Goal: Check status: Check status

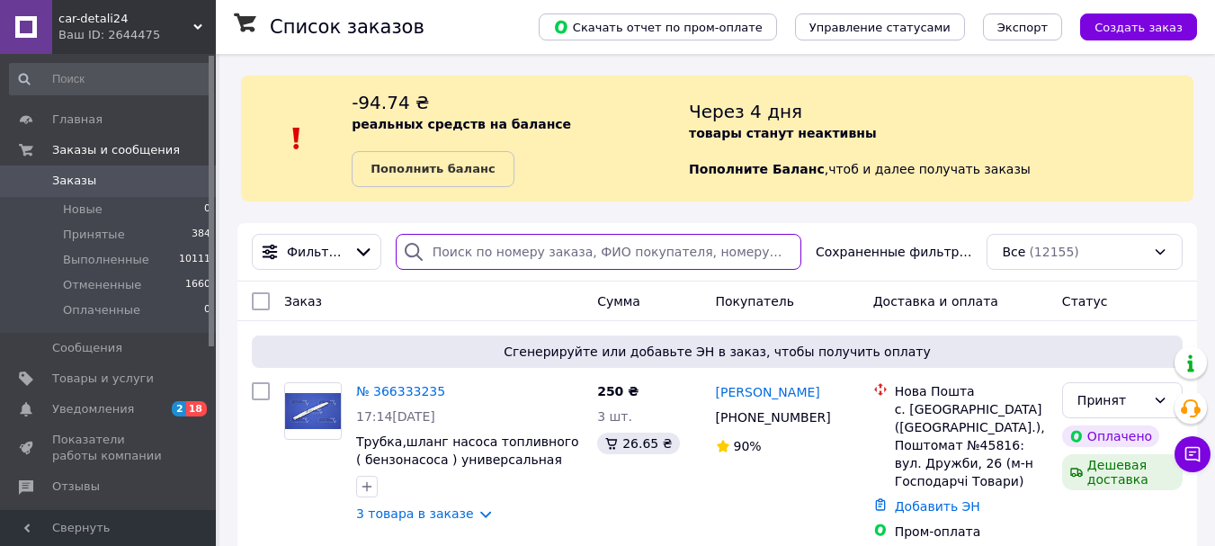
paste input "365590164"
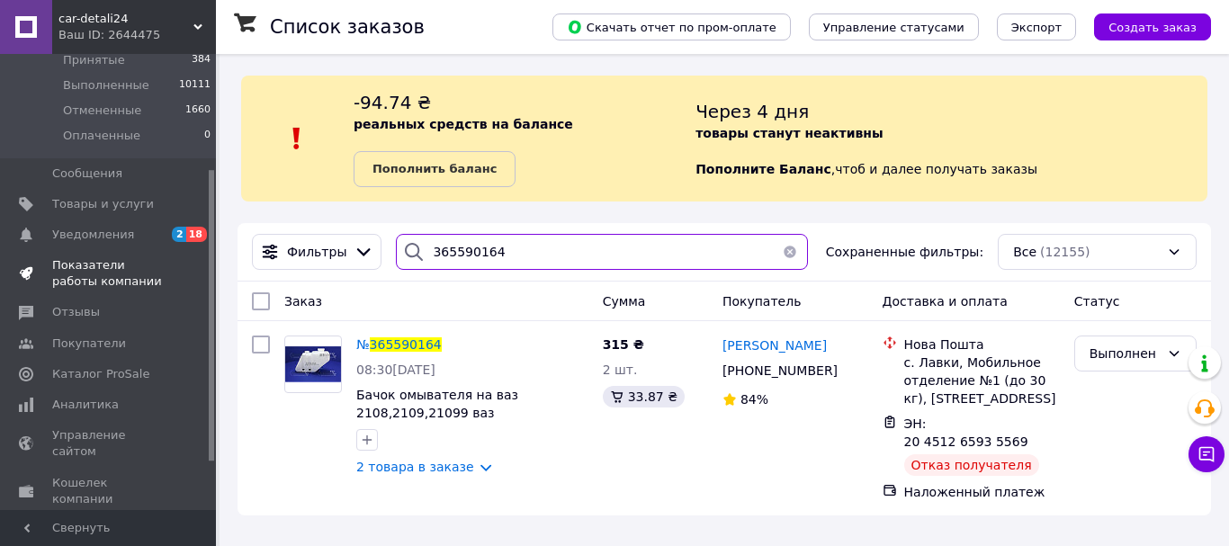
scroll to position [180, 0]
type input "365590164"
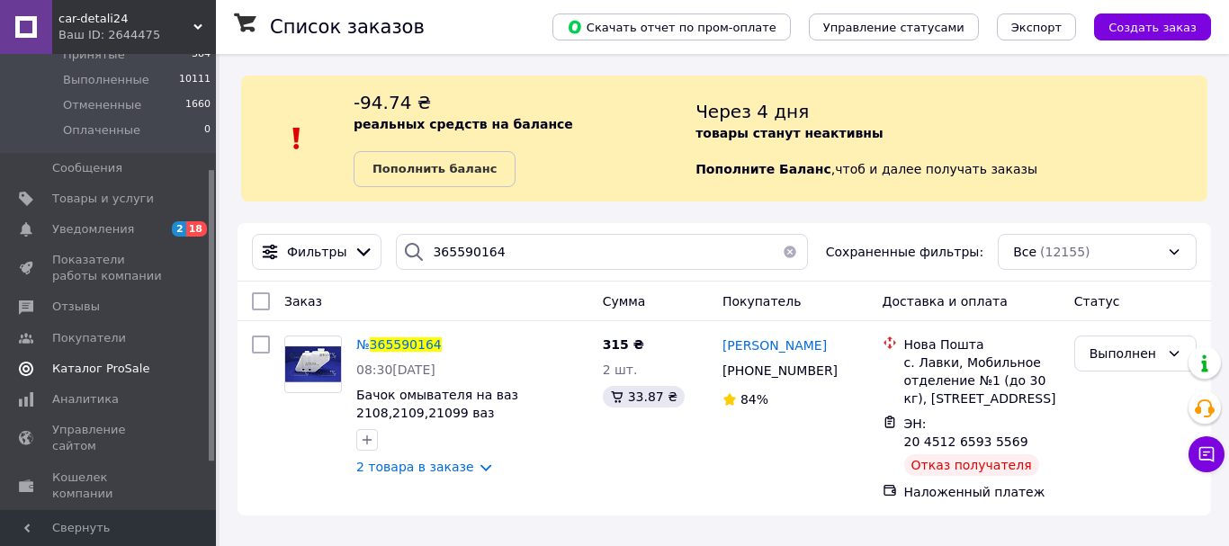
click at [122, 369] on span "Каталог ProSale" at bounding box center [100, 369] width 97 height 16
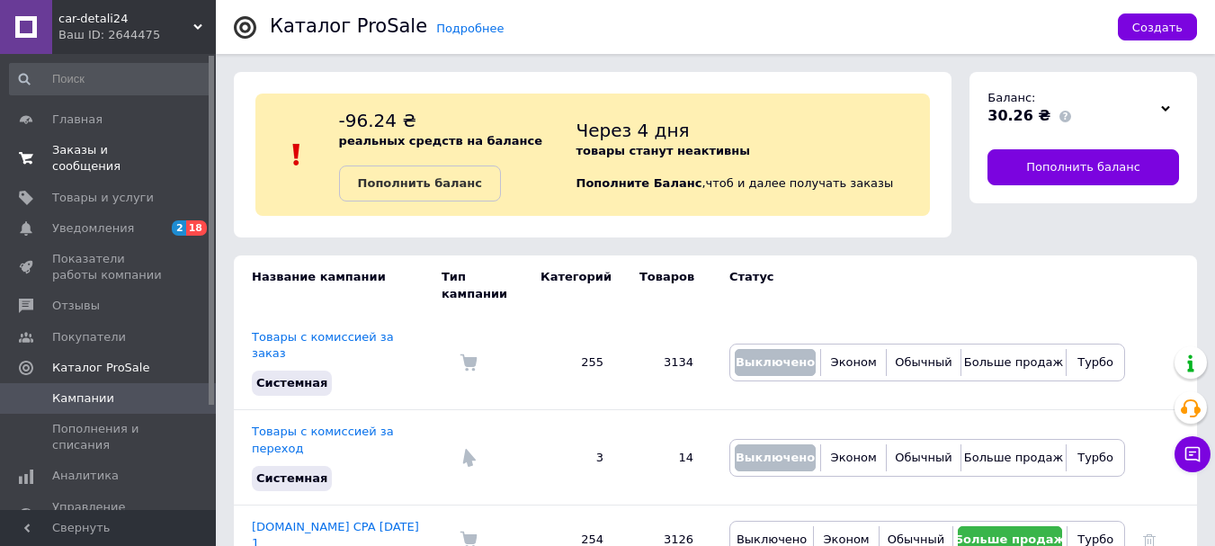
click at [61, 151] on span "Заказы и сообщения" at bounding box center [109, 158] width 114 height 32
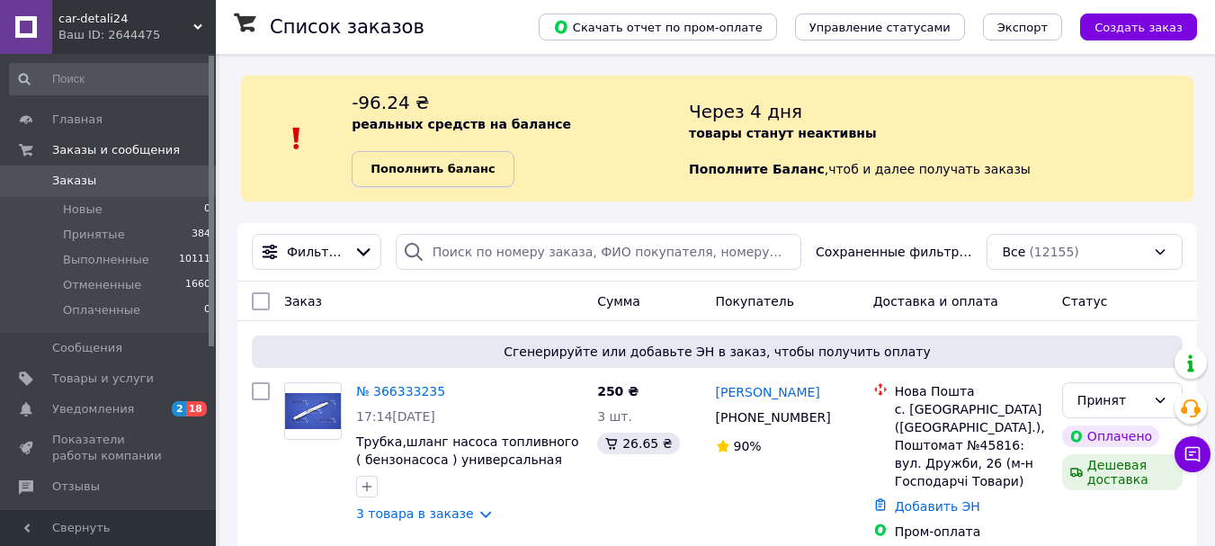
click at [428, 175] on b "Пополнить баланс" at bounding box center [433, 168] width 124 height 13
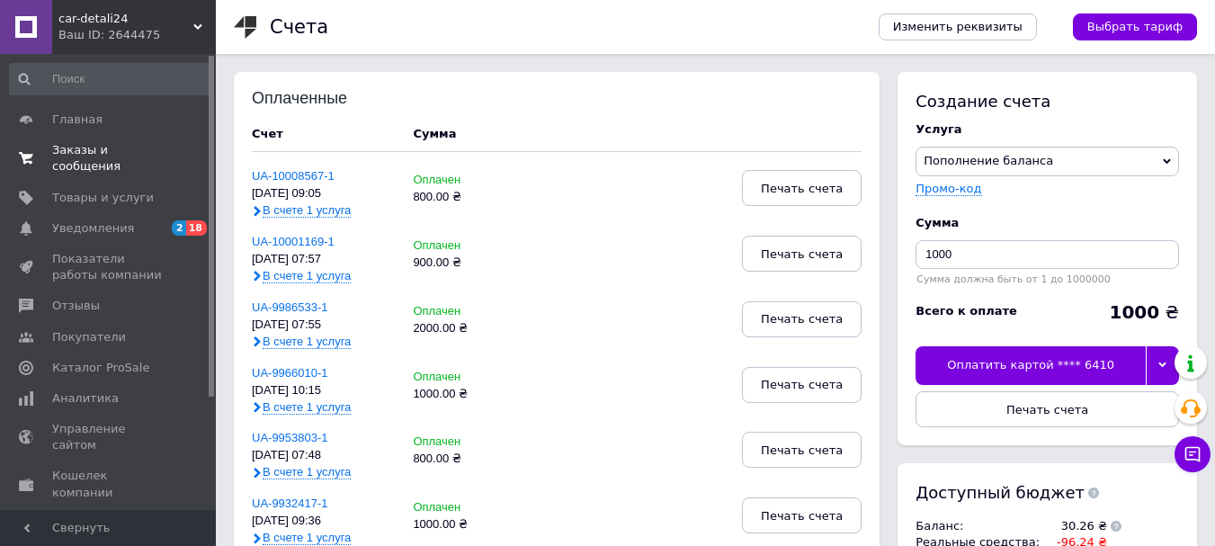
click at [115, 135] on link "Заказы и сообщения 0 0" at bounding box center [110, 158] width 221 height 47
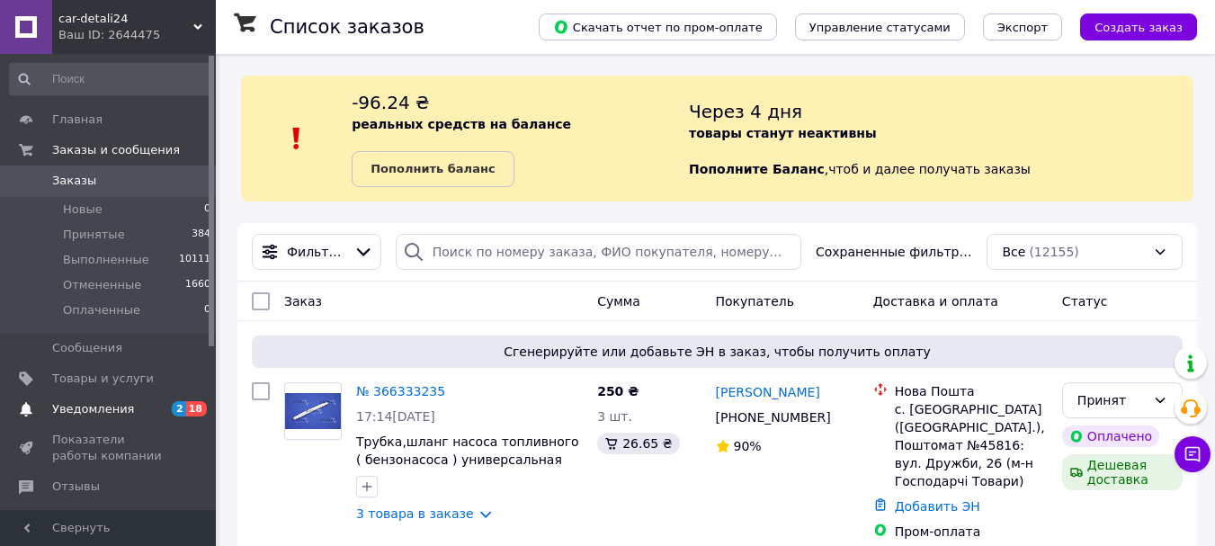
click at [80, 398] on link "Уведомления 2 18" at bounding box center [110, 409] width 221 height 31
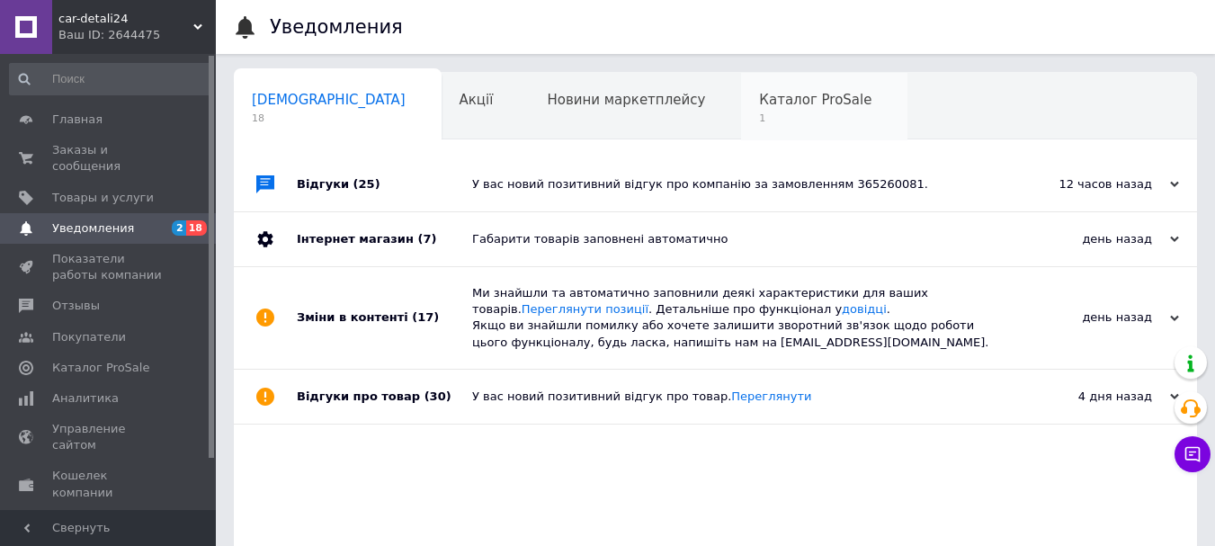
click at [759, 124] on span "1" at bounding box center [815, 118] width 112 height 13
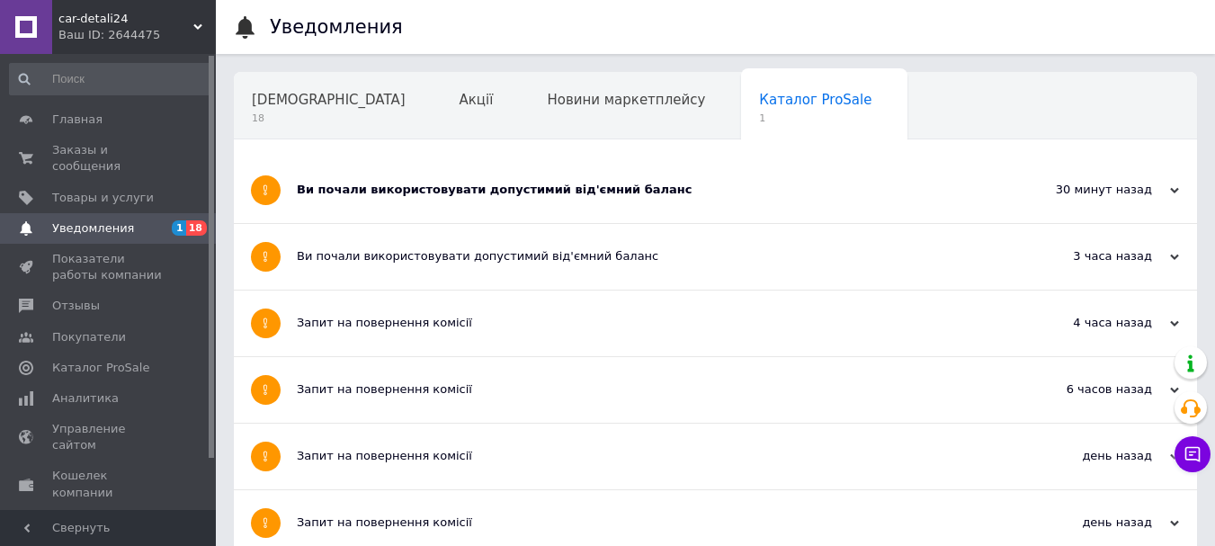
click at [643, 168] on div "Ви почали використовувати допустимий від'ємний баланс" at bounding box center [648, 190] width 702 height 66
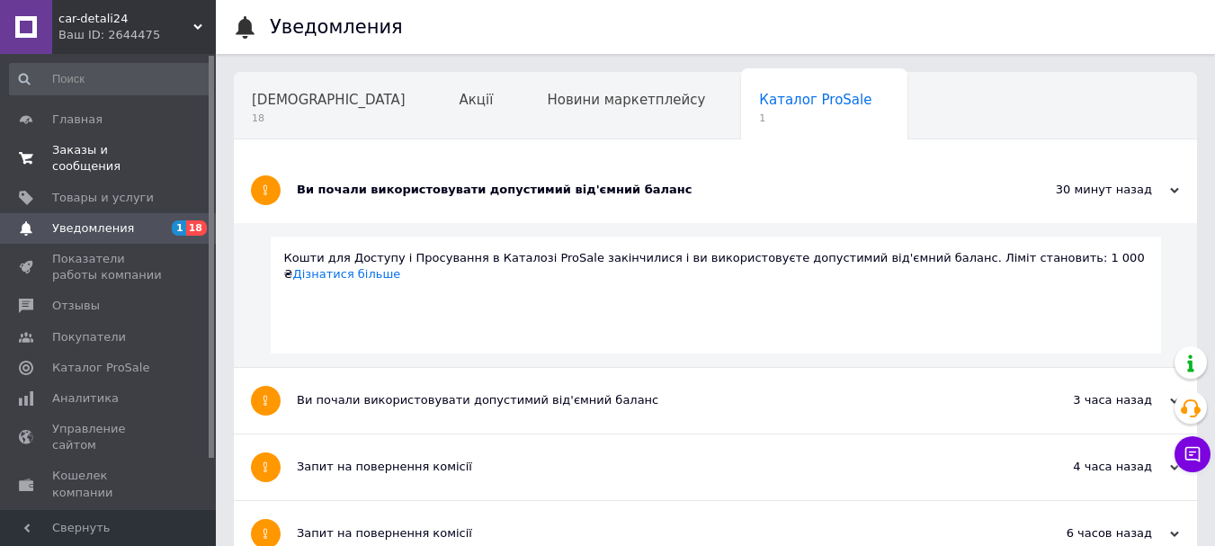
click at [130, 157] on span "Заказы и сообщения" at bounding box center [109, 158] width 114 height 32
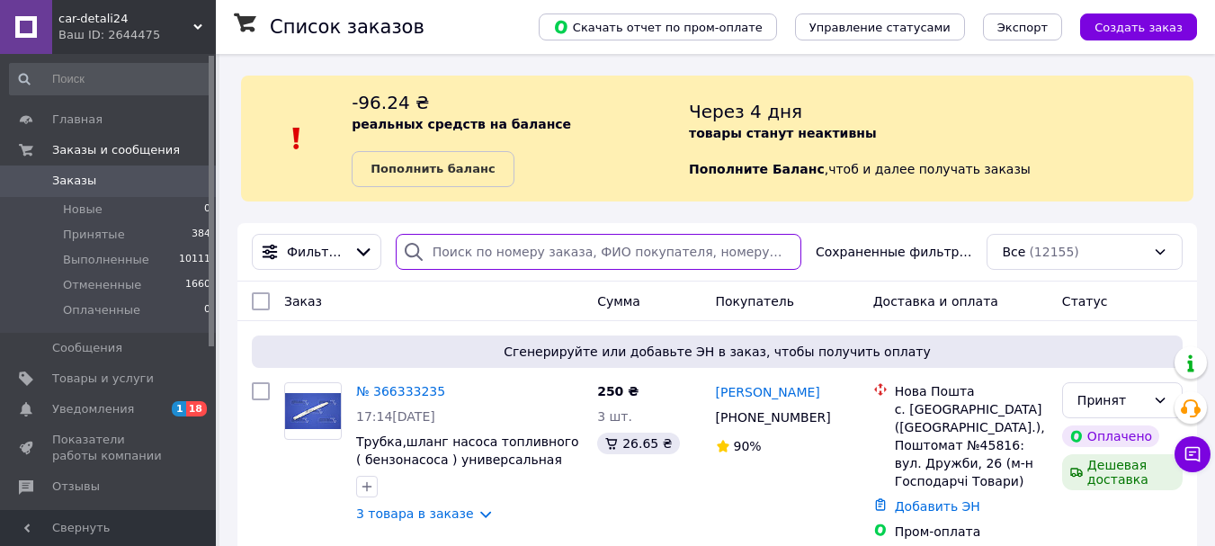
click at [500, 256] on input "search" at bounding box center [599, 252] width 406 height 36
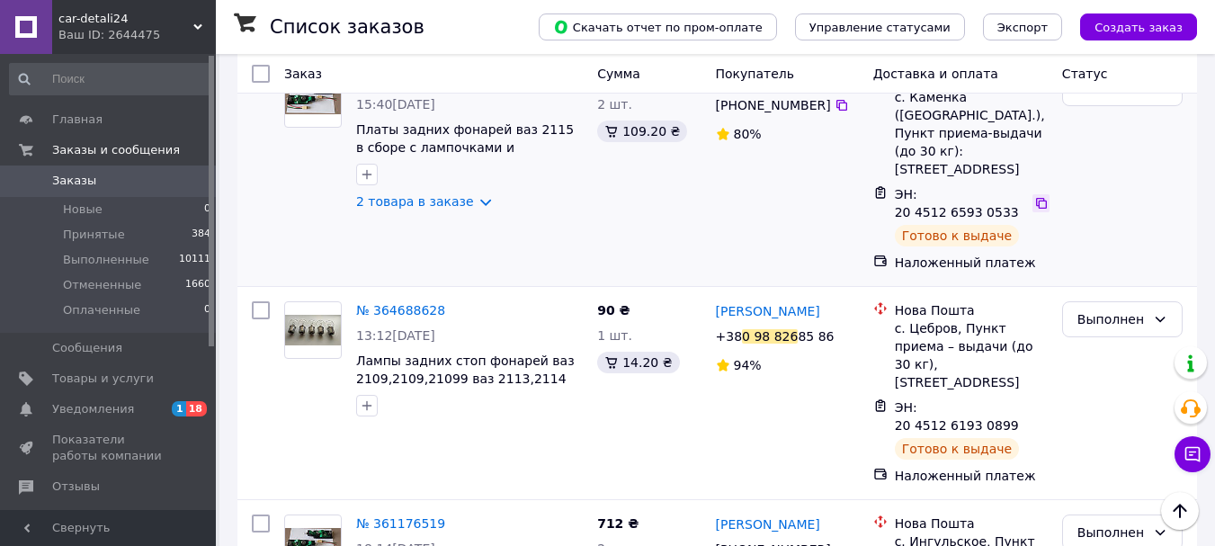
scroll to position [270, 0]
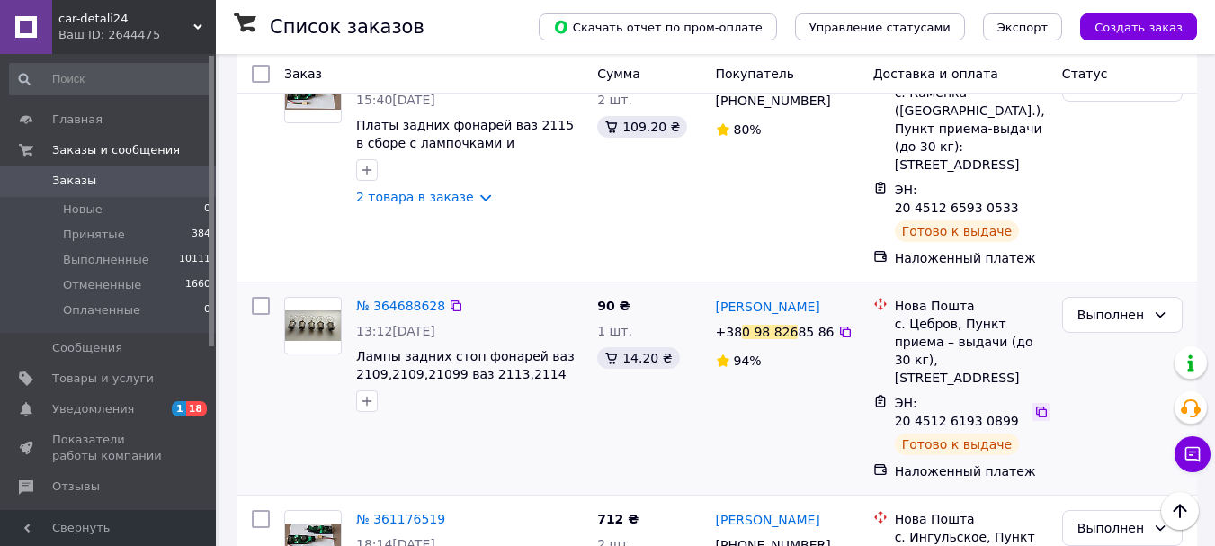
click at [1035, 405] on icon at bounding box center [1041, 412] width 14 height 14
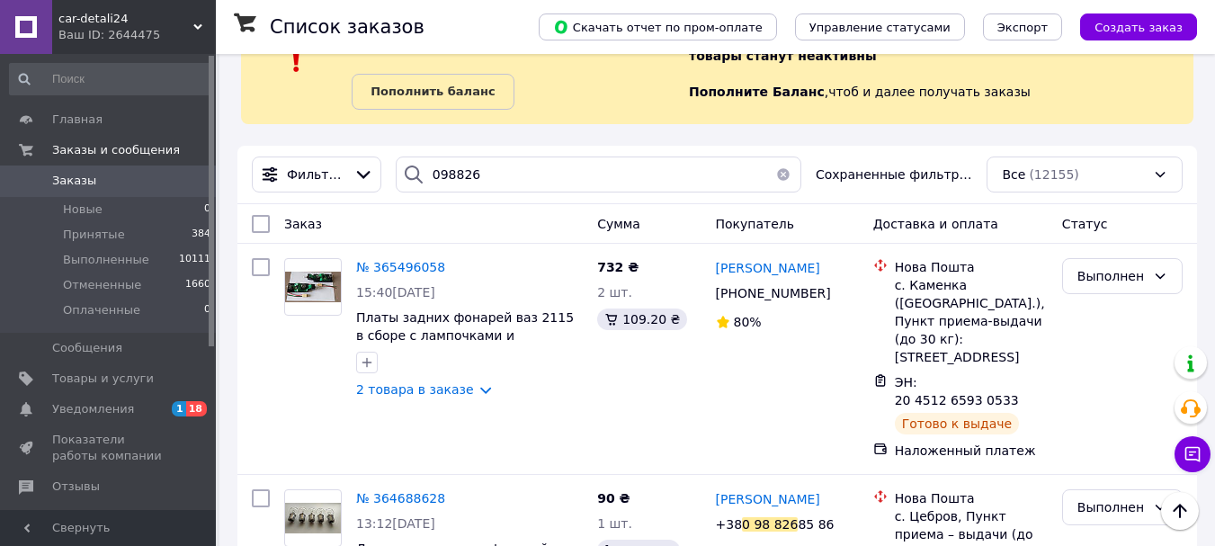
scroll to position [0, 0]
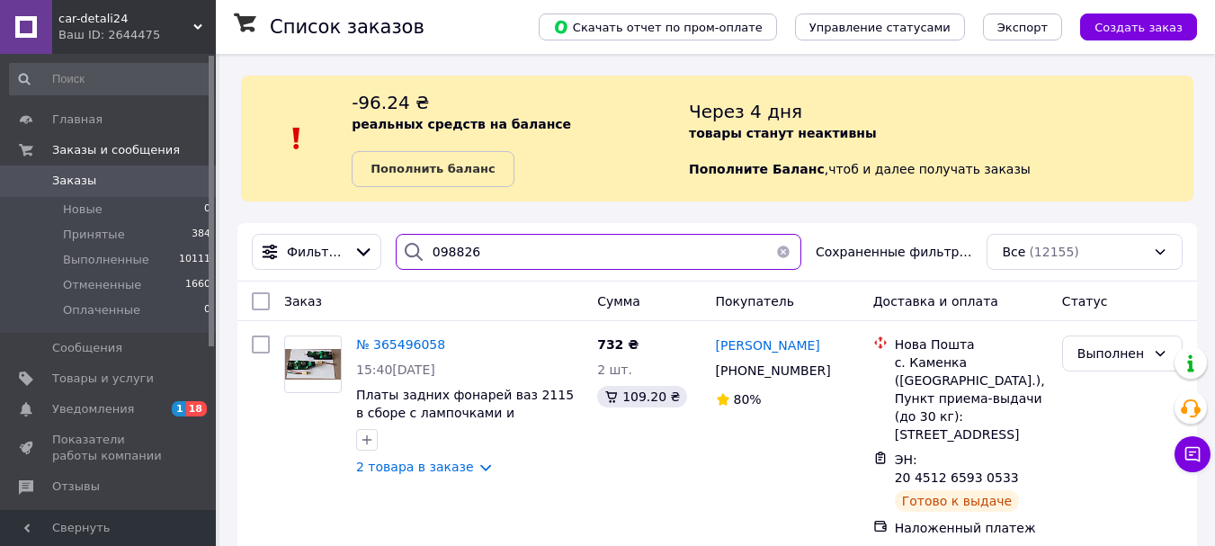
click at [504, 254] on input "098826" at bounding box center [599, 252] width 406 height 36
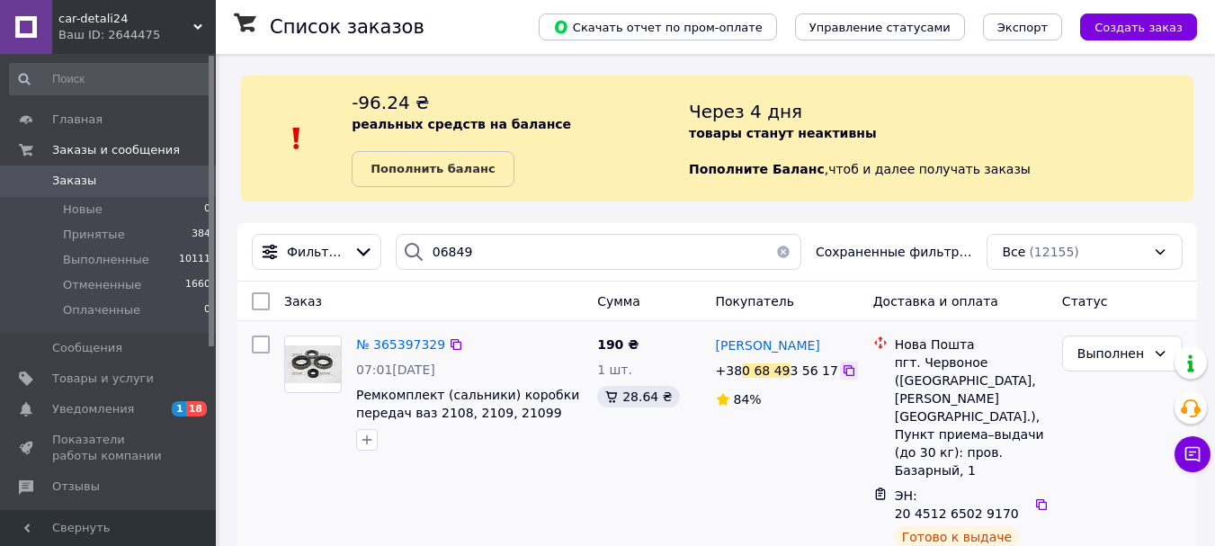
click at [842, 365] on icon at bounding box center [849, 370] width 14 height 14
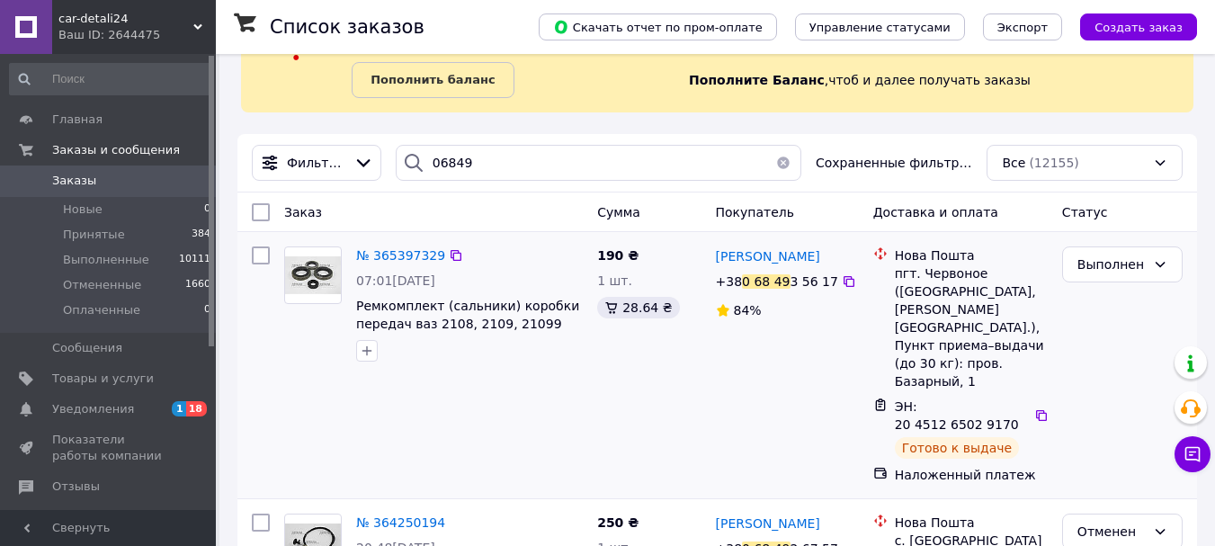
scroll to position [90, 0]
click at [1035, 407] on icon at bounding box center [1041, 414] width 14 height 14
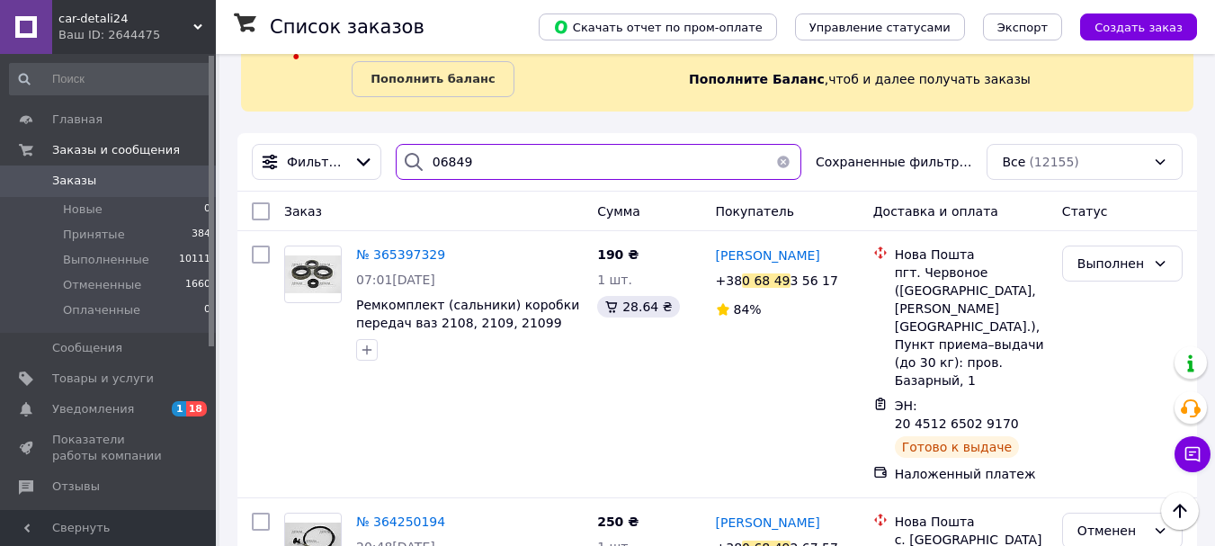
click at [477, 157] on input "06849" at bounding box center [599, 162] width 406 height 36
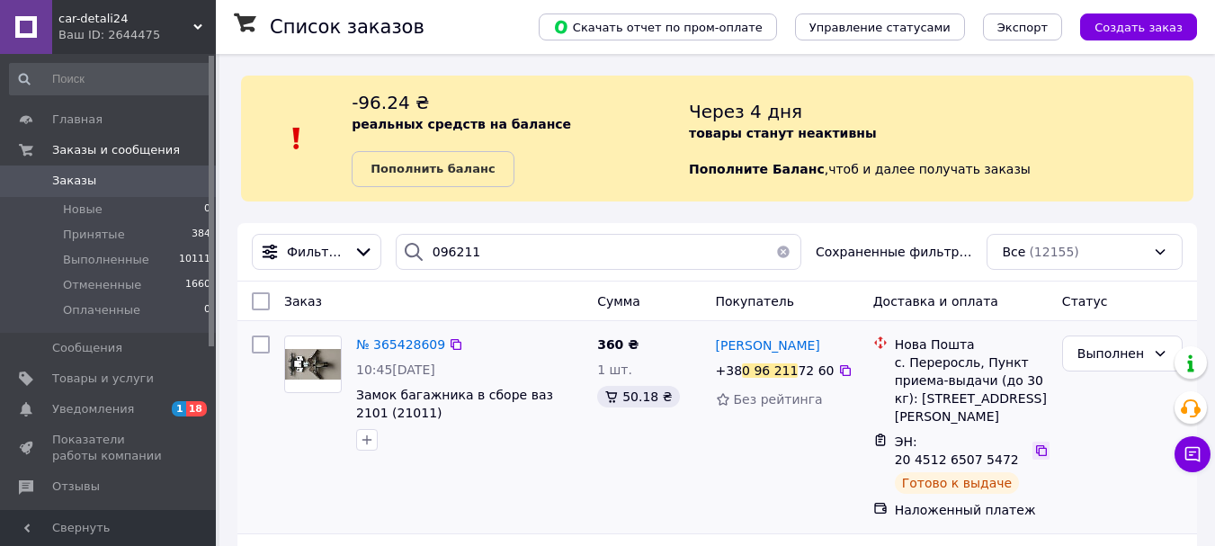
click at [1035, 443] on icon at bounding box center [1041, 450] width 14 height 14
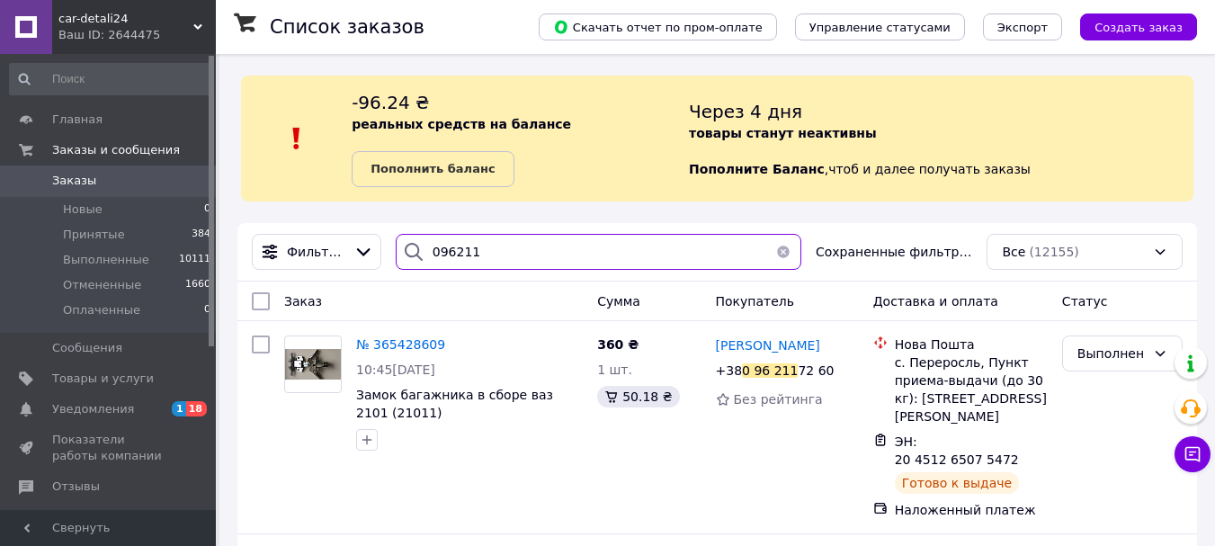
click at [491, 249] on input "096211" at bounding box center [599, 252] width 406 height 36
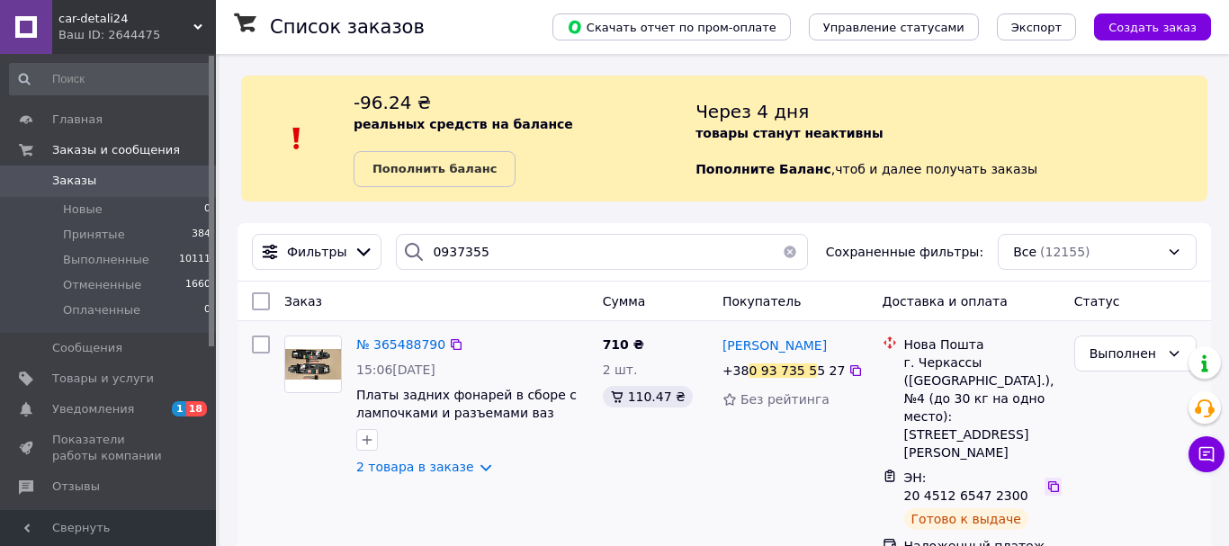
click at [1046, 479] on icon at bounding box center [1053, 486] width 14 height 14
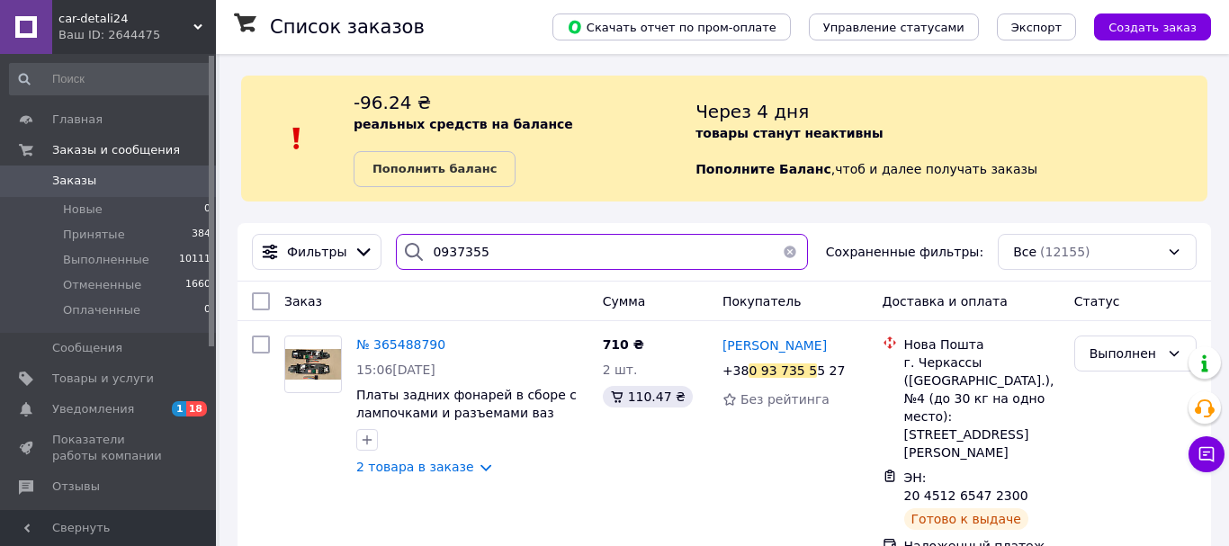
click at [496, 255] on input "0937355" at bounding box center [602, 252] width 412 height 36
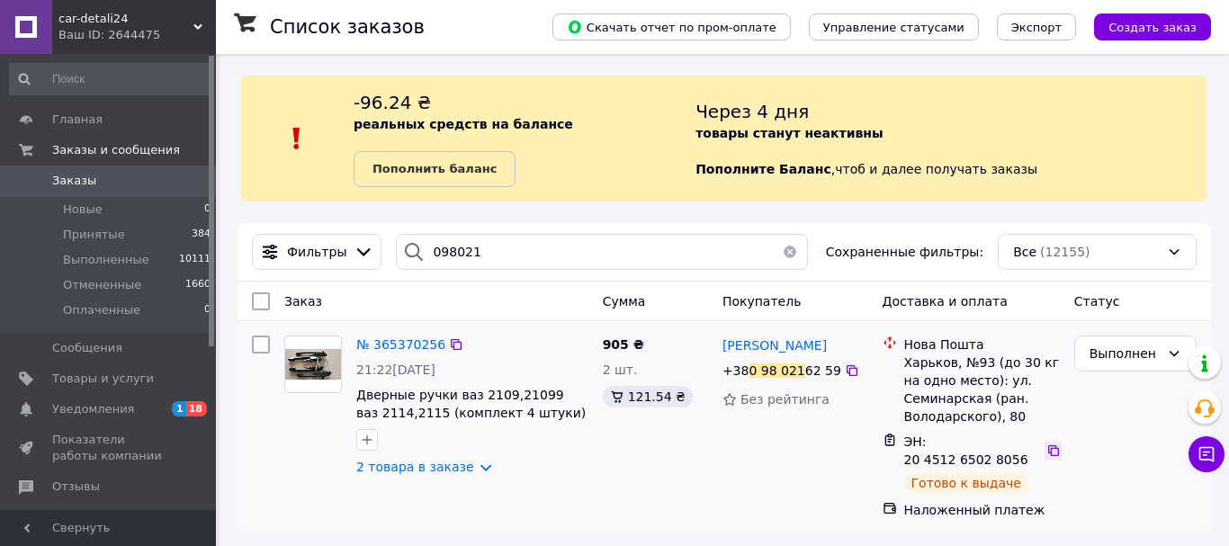
click at [1048, 447] on icon at bounding box center [1053, 450] width 11 height 11
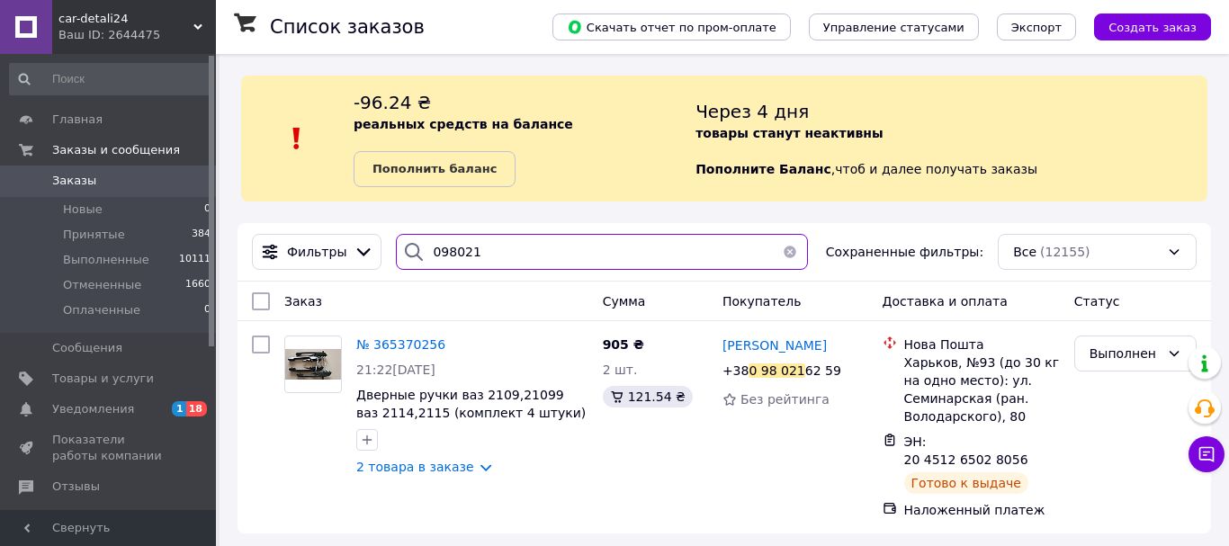
click at [514, 246] on input "098021" at bounding box center [602, 252] width 412 height 36
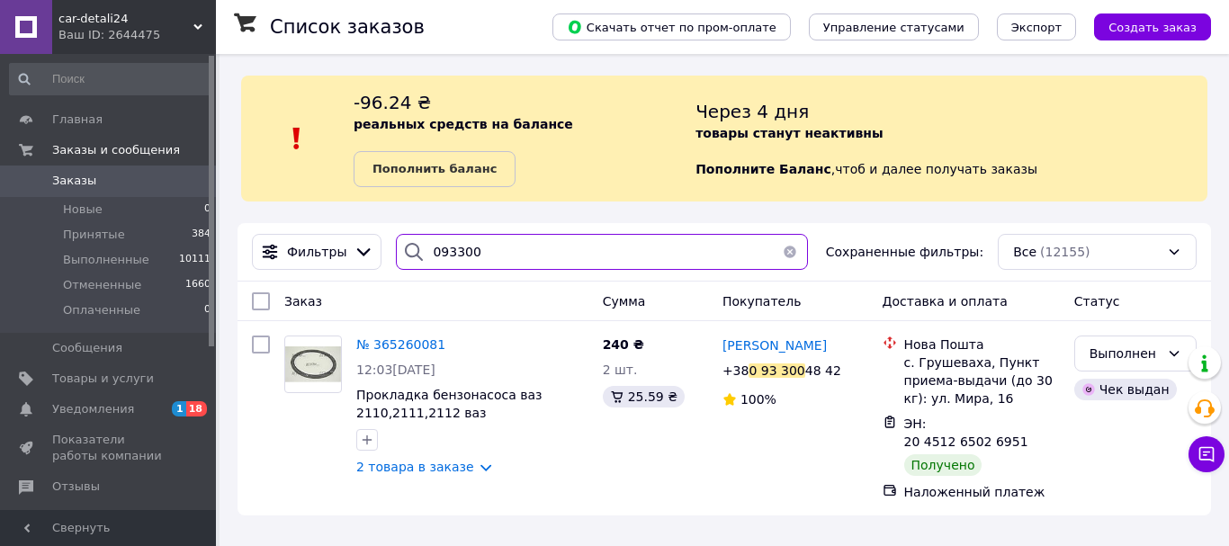
click at [488, 261] on input "093300" at bounding box center [602, 252] width 412 height 36
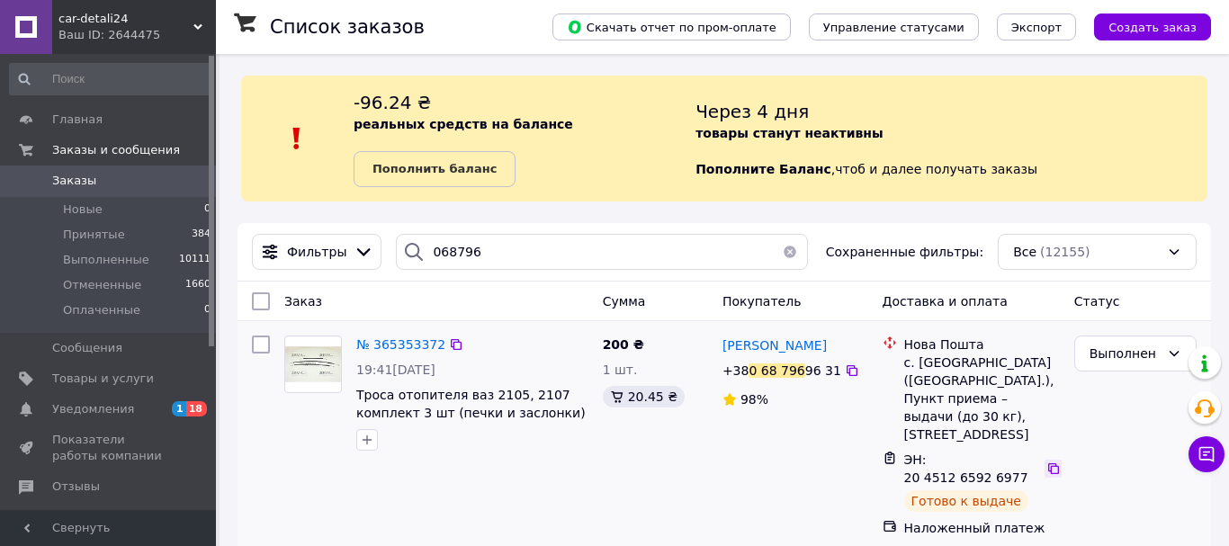
click at [1046, 461] on icon at bounding box center [1053, 468] width 14 height 14
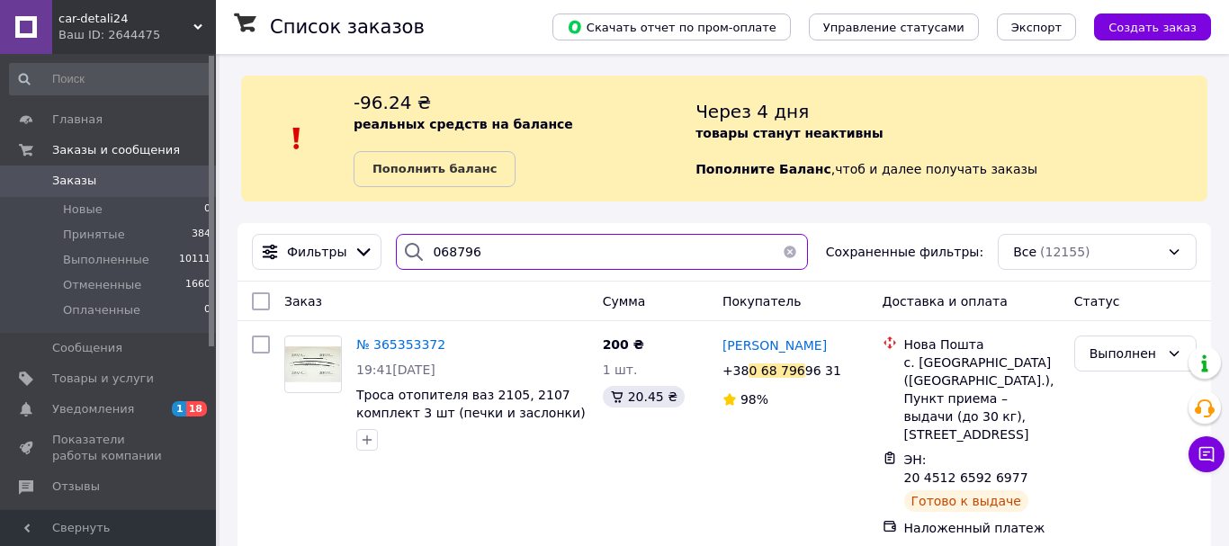
click at [503, 247] on input "068796" at bounding box center [602, 252] width 412 height 36
click at [503, 247] on input "0687969" at bounding box center [602, 252] width 412 height 36
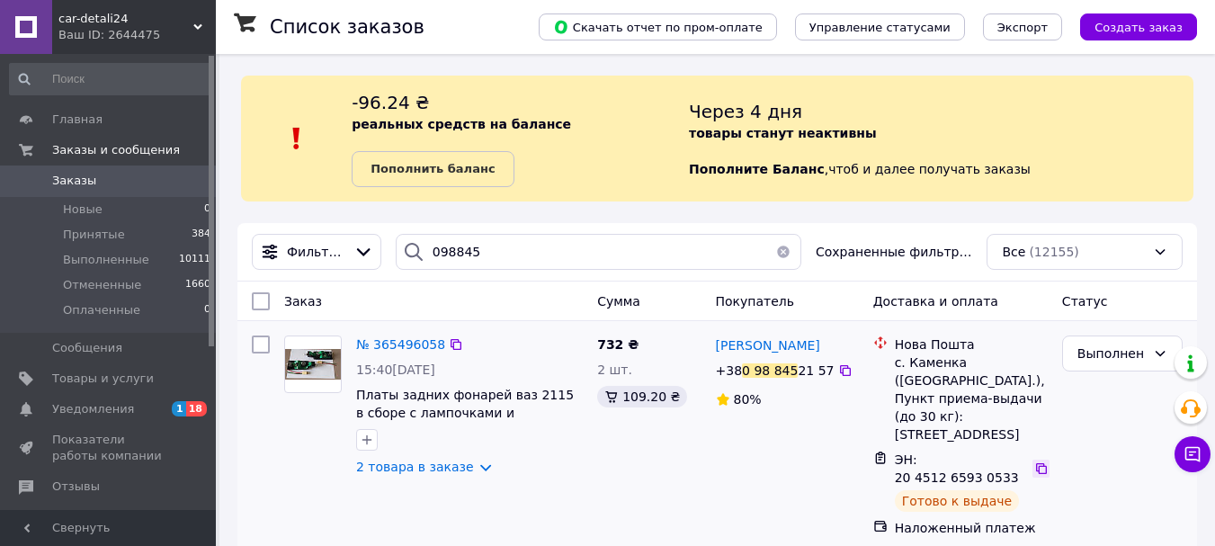
click at [1034, 461] on icon at bounding box center [1041, 468] width 14 height 14
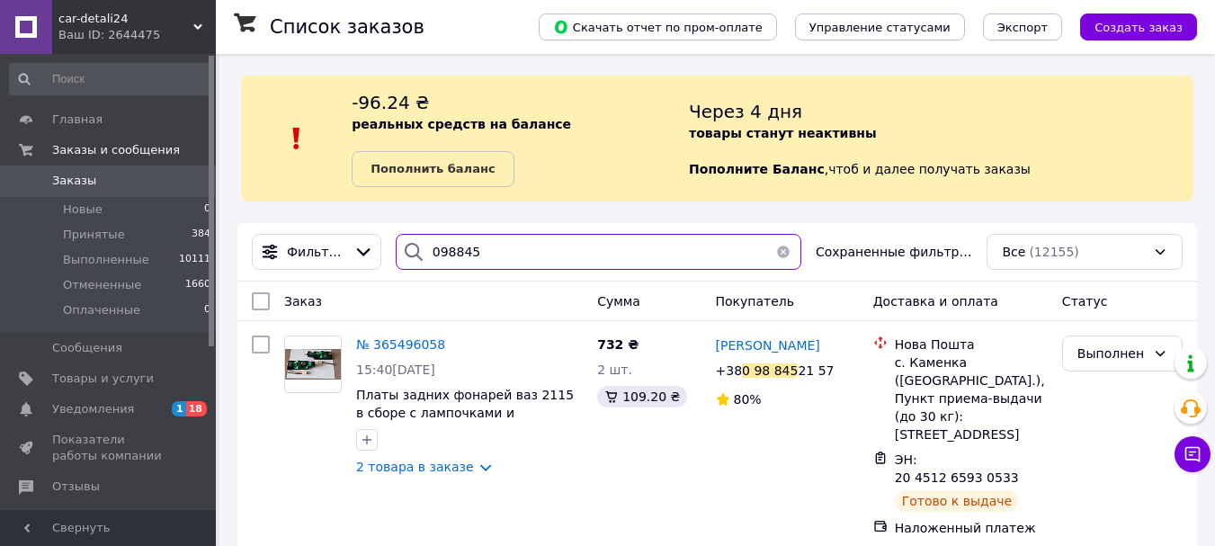
click at [525, 253] on input "098845" at bounding box center [599, 252] width 406 height 36
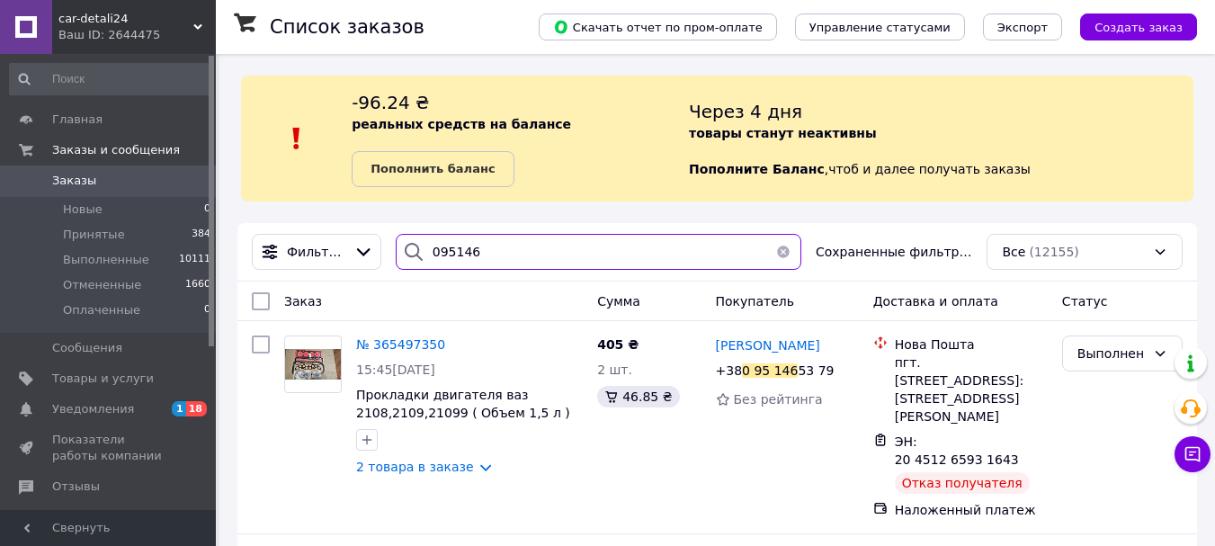
click at [525, 253] on input "095146" at bounding box center [599, 252] width 406 height 36
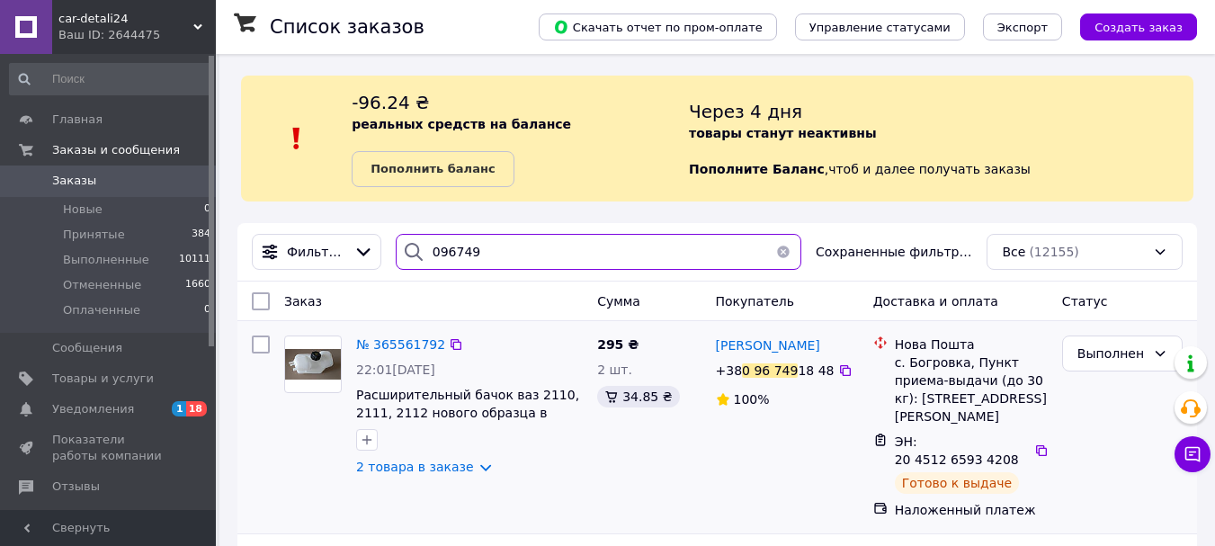
scroll to position [90, 0]
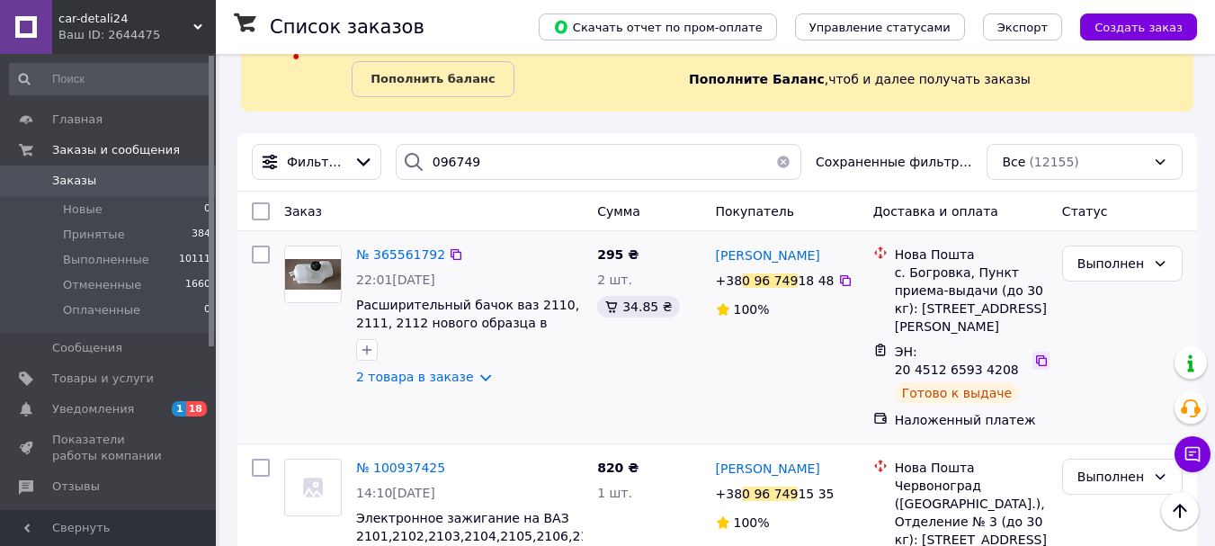
click at [1036, 355] on icon at bounding box center [1041, 360] width 11 height 11
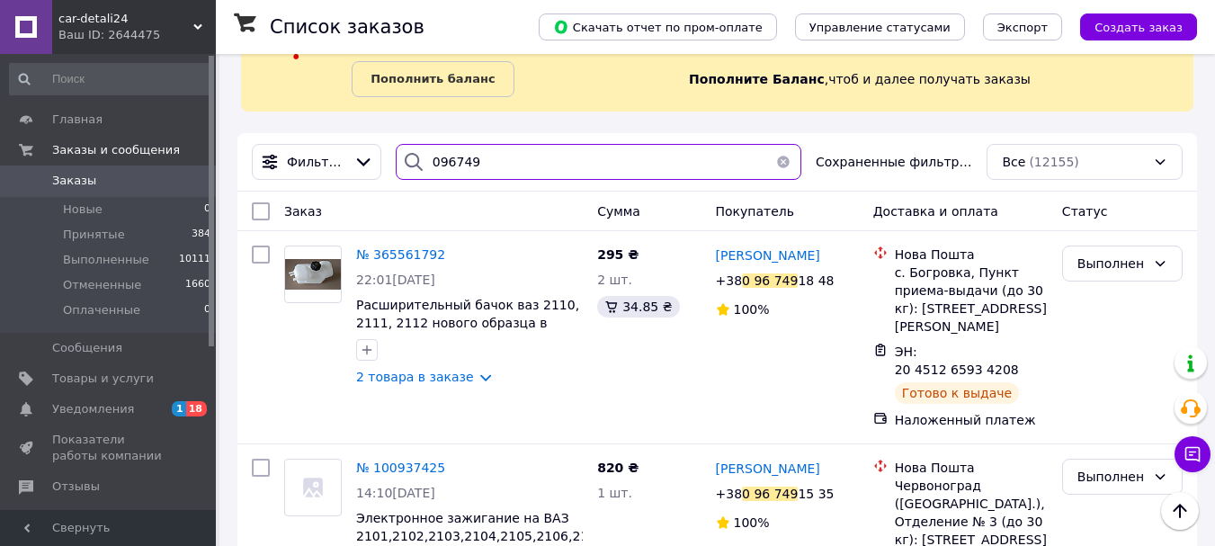
click at [499, 157] on input "096749" at bounding box center [599, 162] width 406 height 36
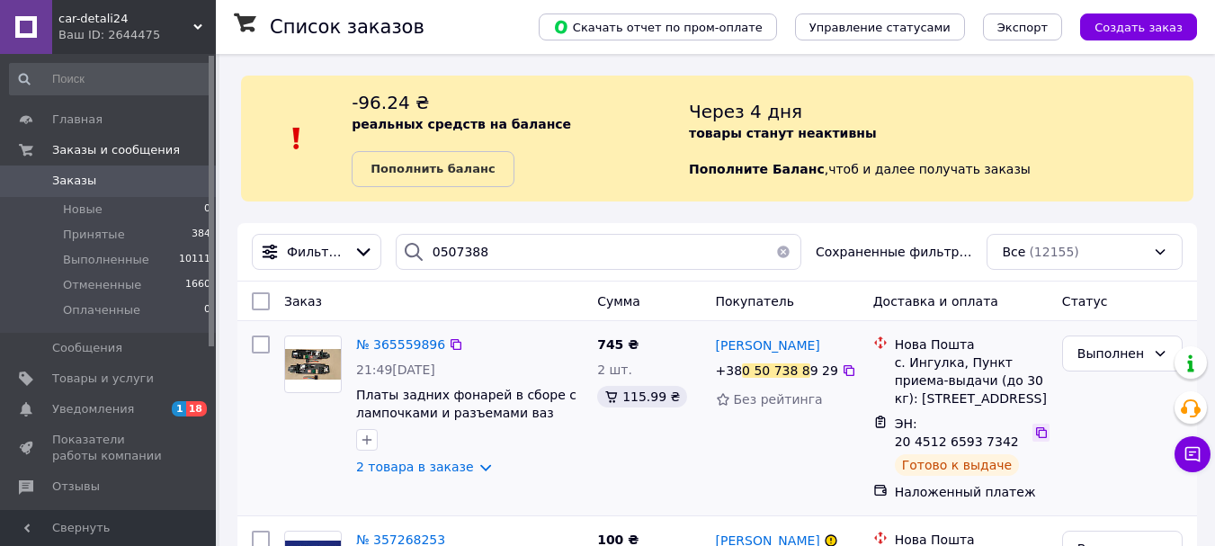
click at [1036, 425] on icon at bounding box center [1041, 432] width 14 height 14
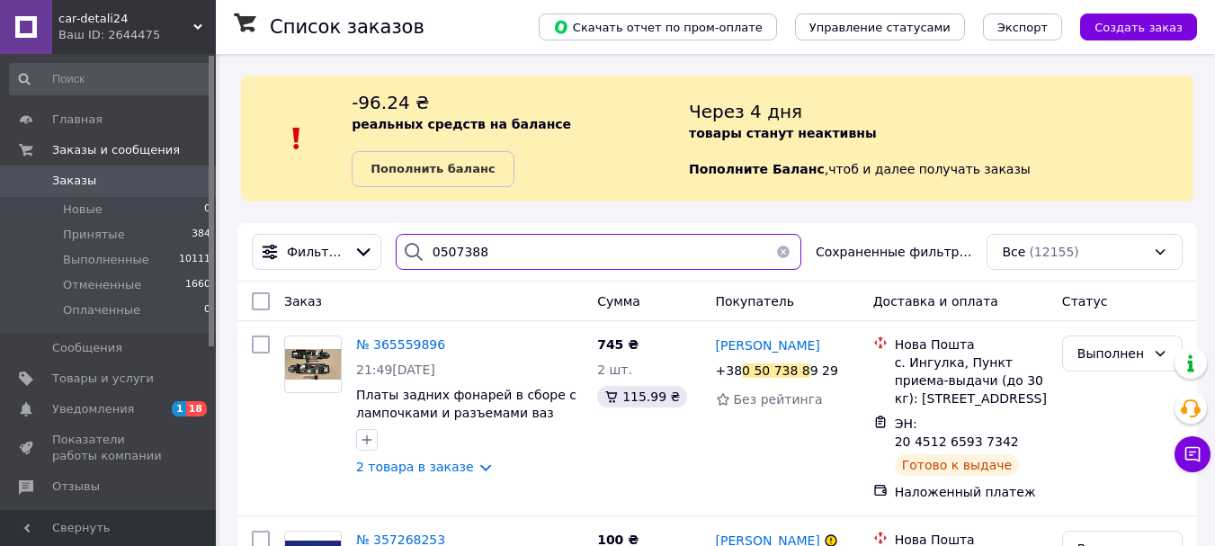
click at [489, 248] on input "0507388" at bounding box center [599, 252] width 406 height 36
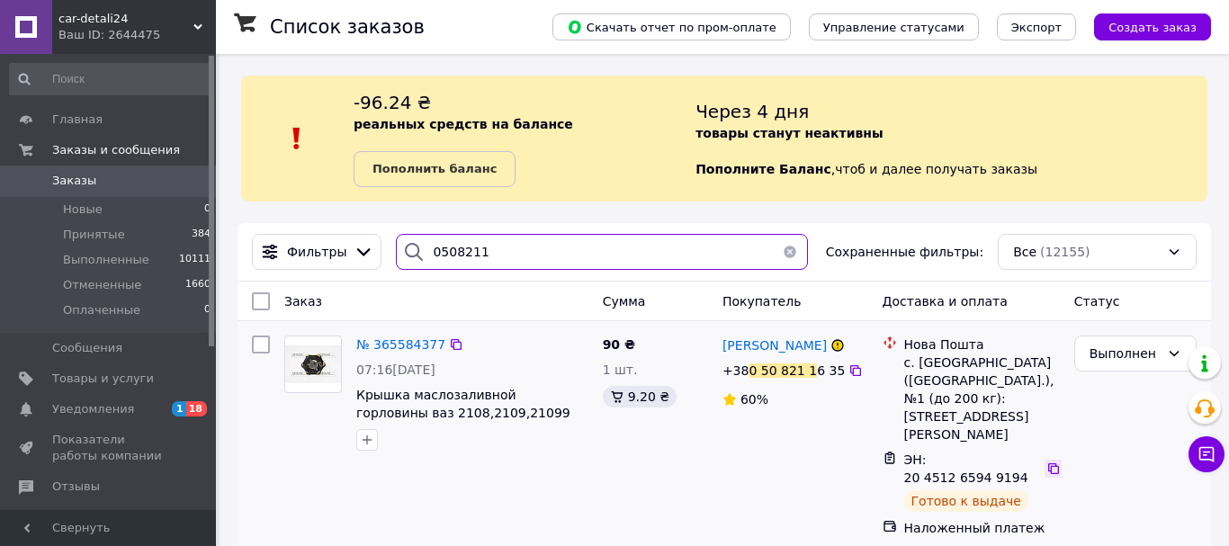
type input "0508211"
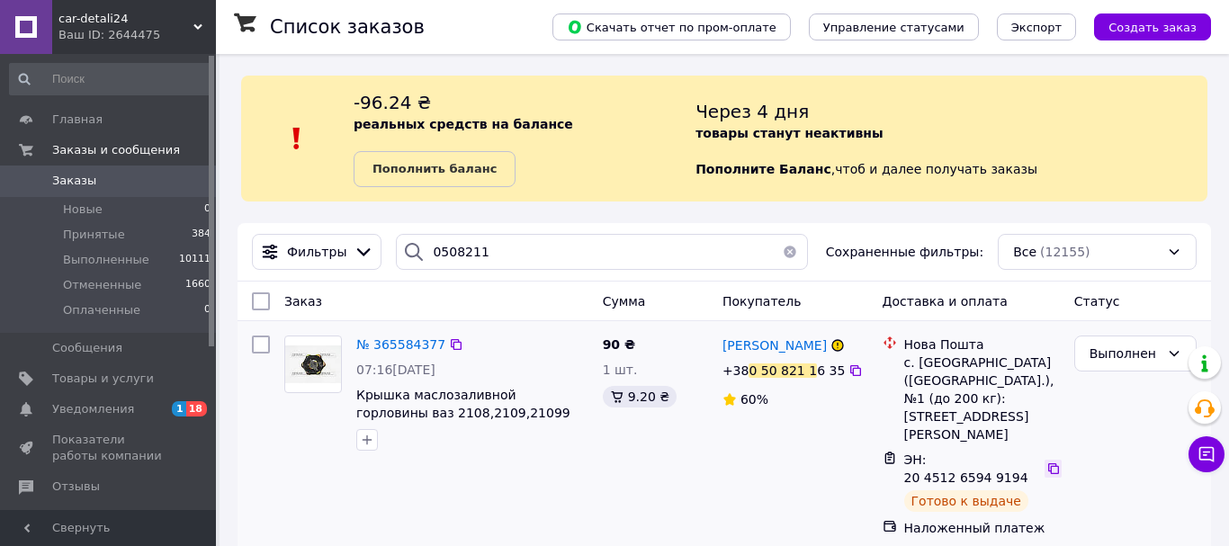
click at [1048, 463] on icon at bounding box center [1053, 468] width 11 height 11
click at [394, 340] on span "№ 365584377" at bounding box center [400, 344] width 89 height 14
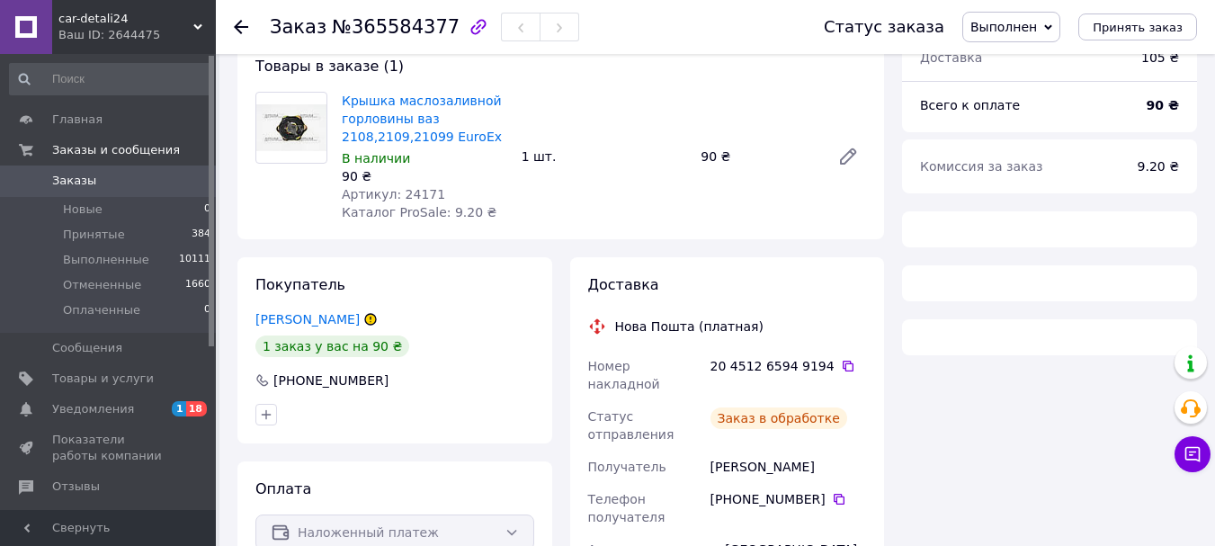
scroll to position [180, 0]
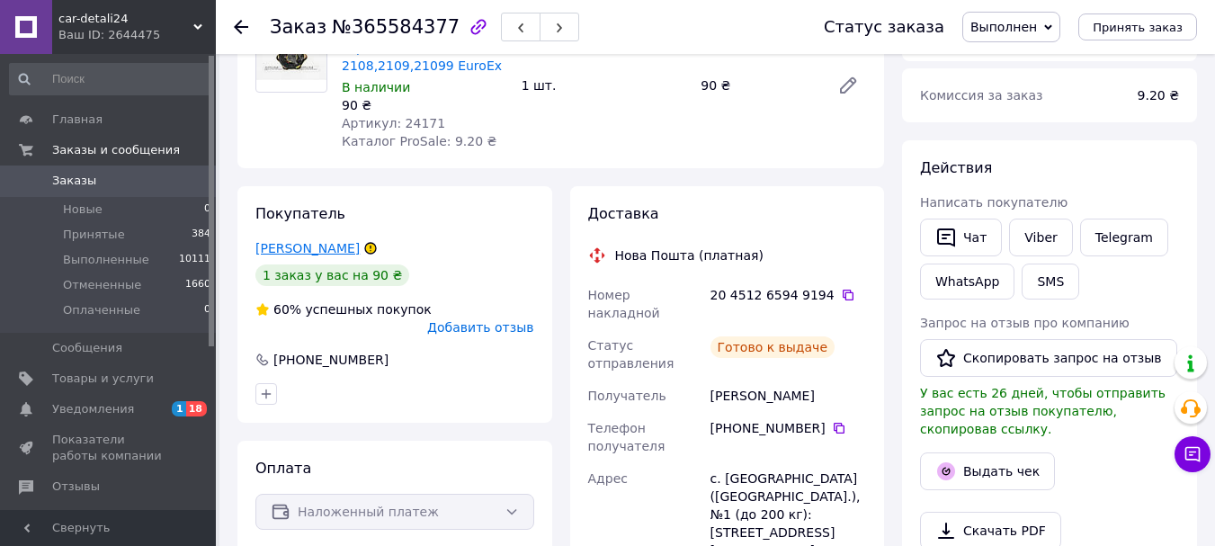
click at [291, 252] on link "[PERSON_NAME]" at bounding box center [307, 248] width 104 height 14
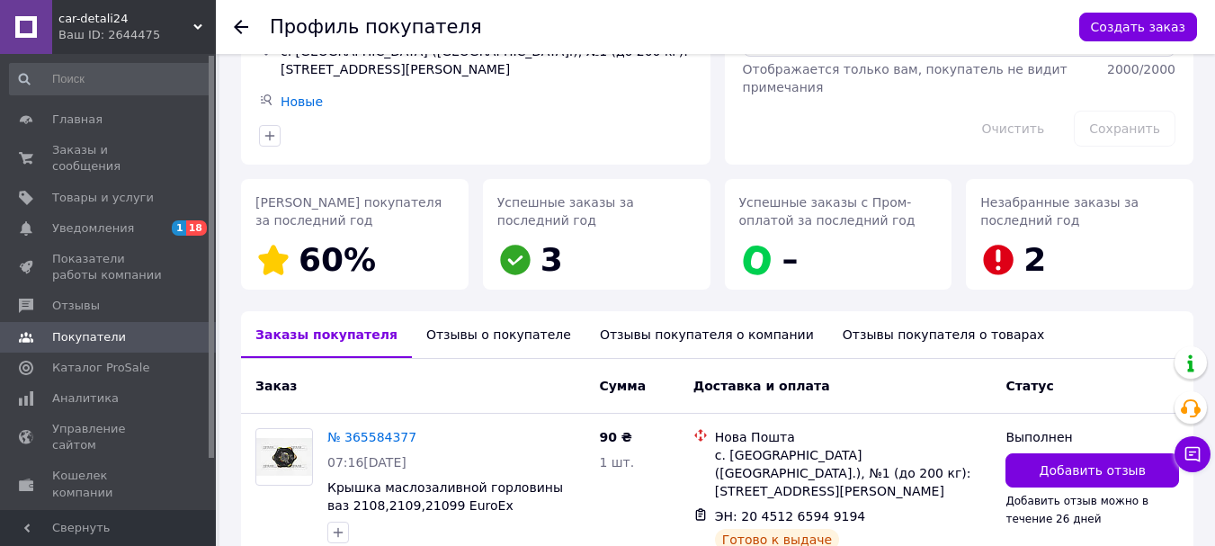
scroll to position [255, 0]
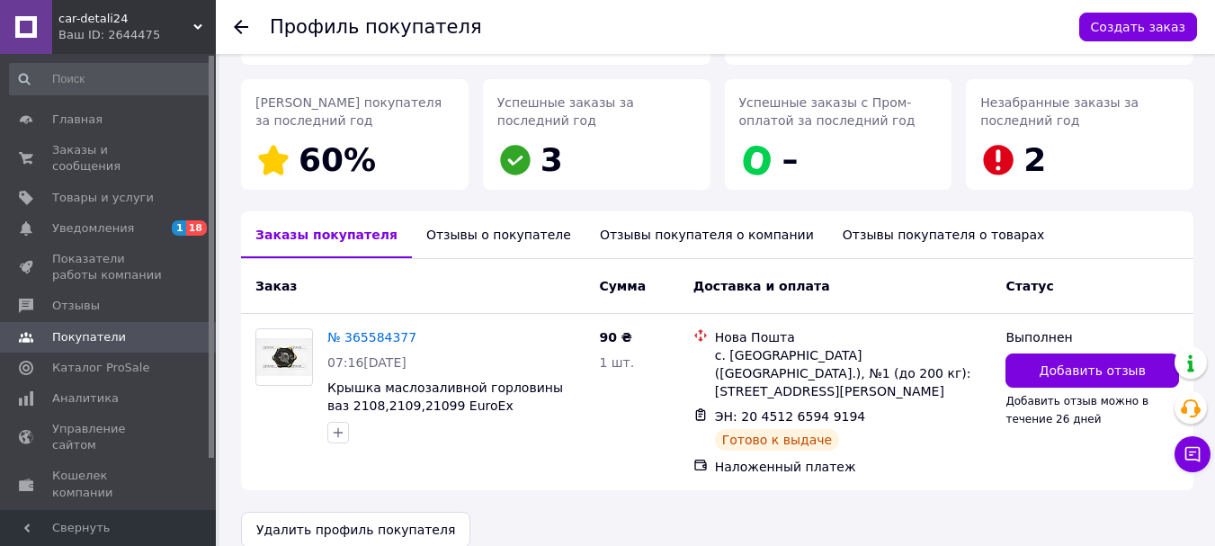
click at [412, 233] on div "Отзывы о покупателе" at bounding box center [499, 234] width 174 height 47
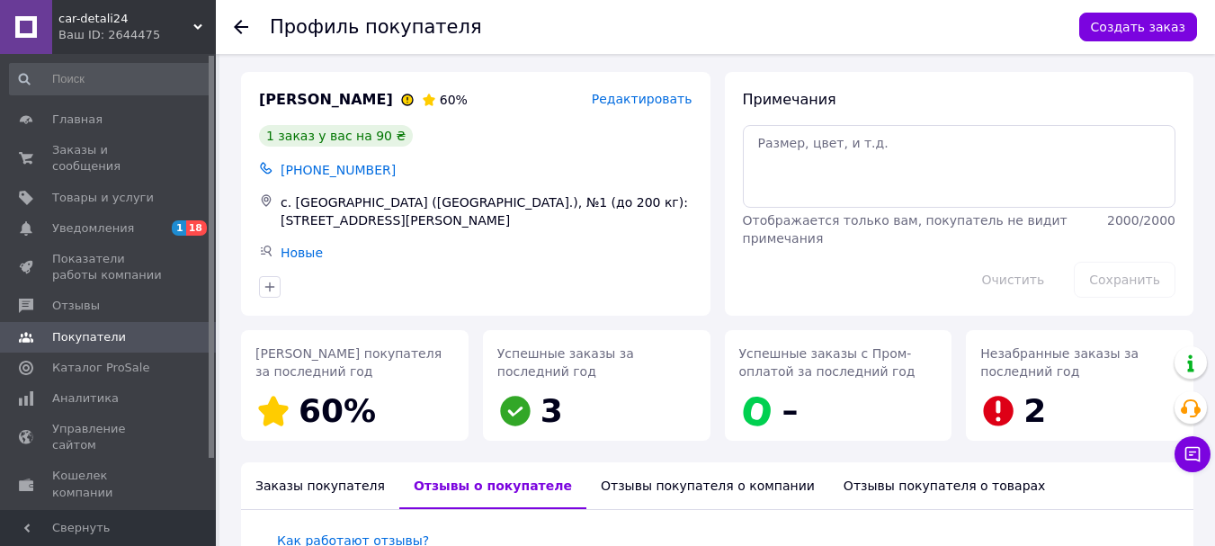
scroll to position [0, 0]
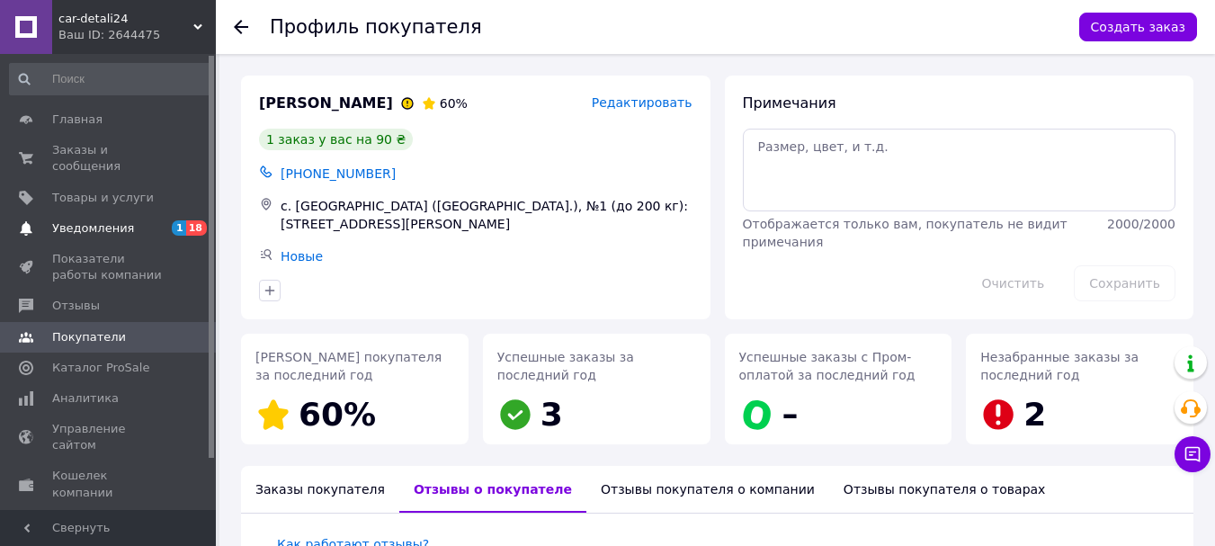
click at [103, 220] on span "Уведомления" at bounding box center [93, 228] width 82 height 16
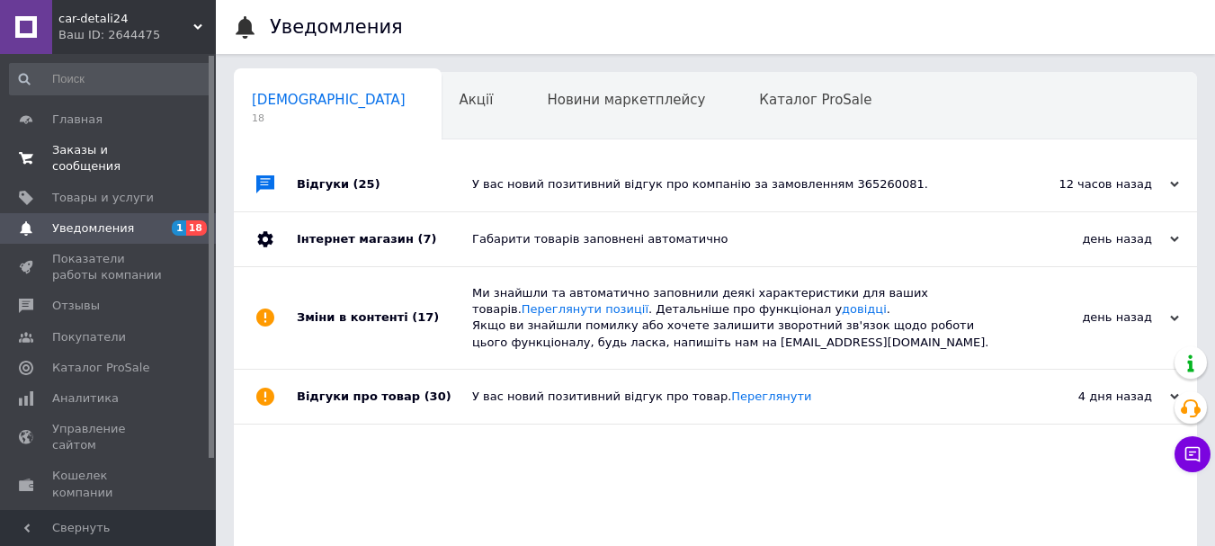
click at [97, 151] on span "Заказы и сообщения" at bounding box center [109, 158] width 114 height 32
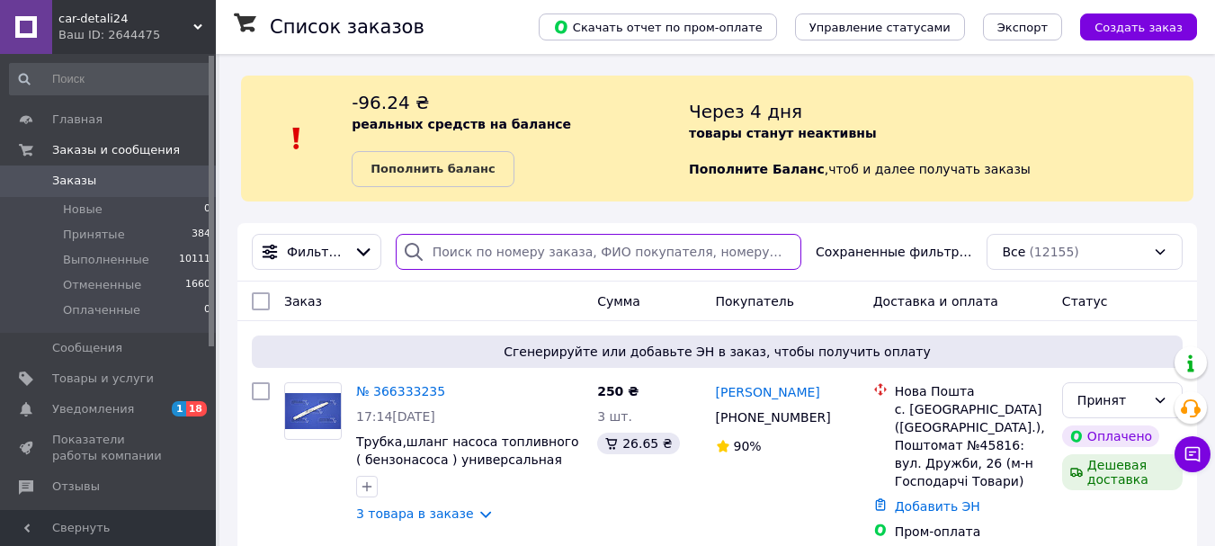
click at [500, 259] on input "search" at bounding box center [599, 252] width 406 height 36
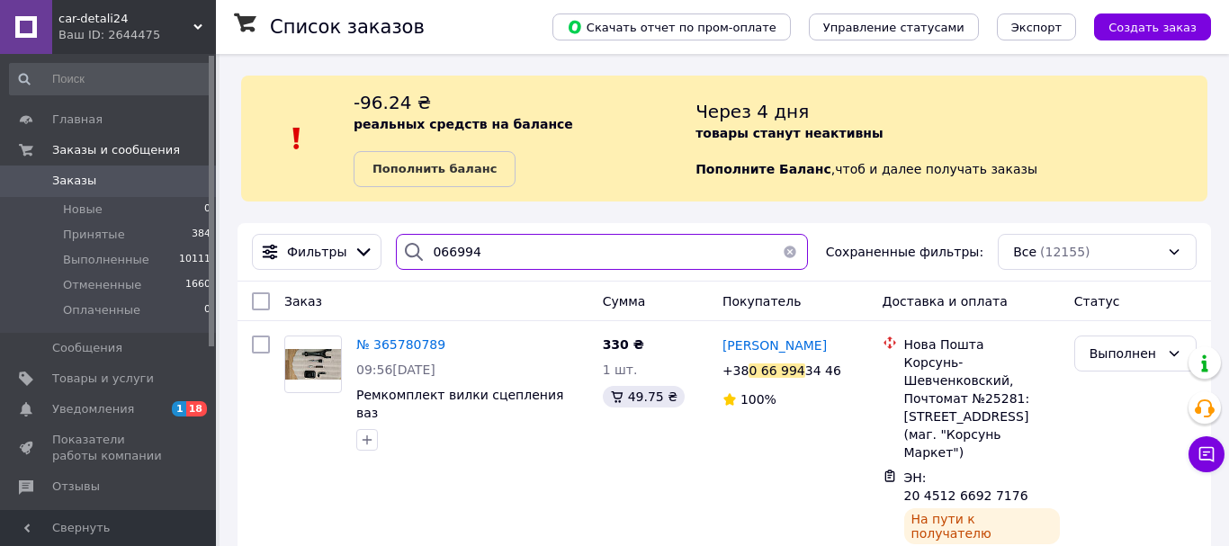
click at [500, 259] on input "066994" at bounding box center [602, 252] width 412 height 36
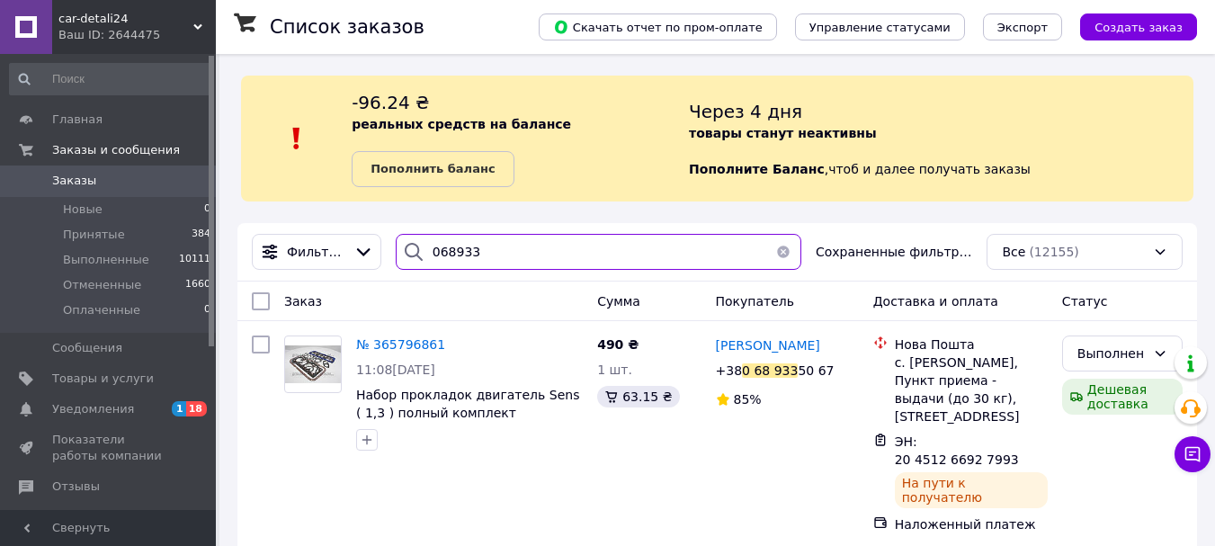
click at [500, 259] on input "068933" at bounding box center [599, 252] width 406 height 36
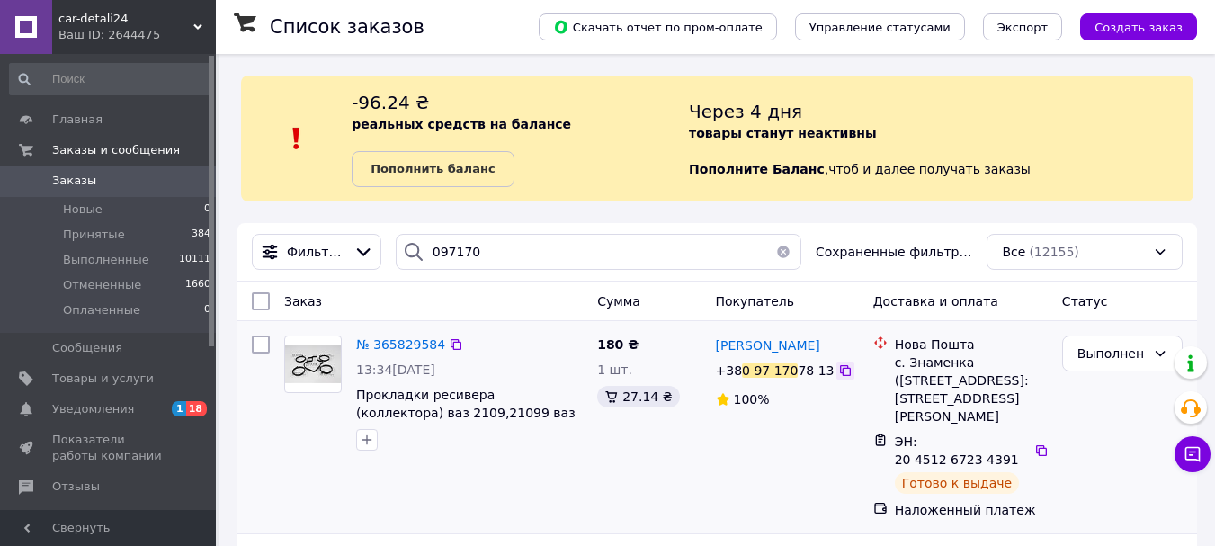
click at [838, 374] on icon at bounding box center [845, 370] width 14 height 14
click at [1034, 443] on icon at bounding box center [1041, 450] width 14 height 14
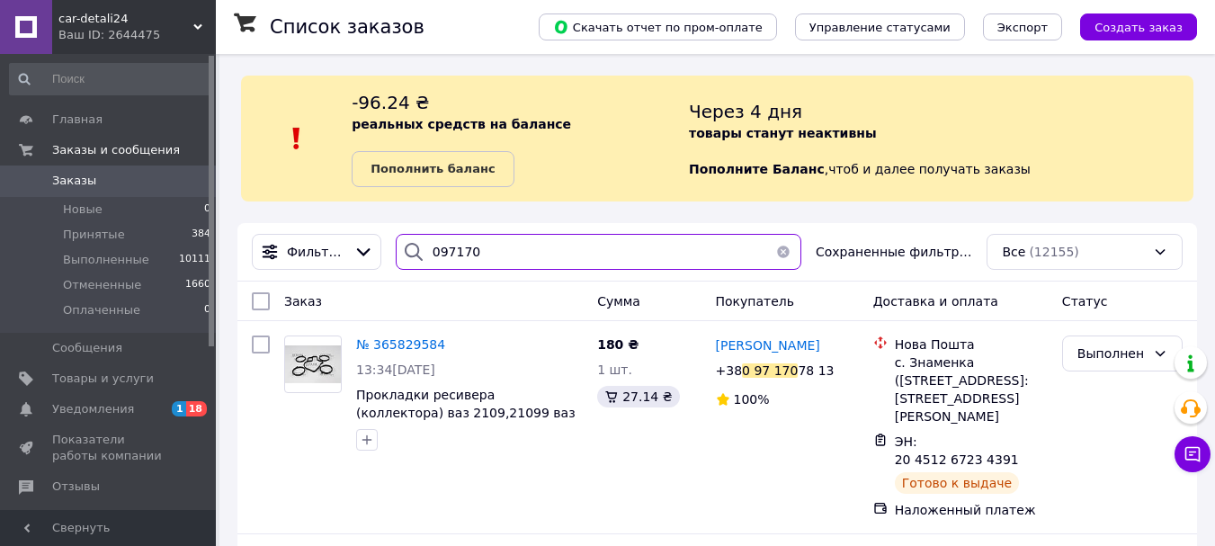
click at [499, 250] on input "097170" at bounding box center [599, 252] width 406 height 36
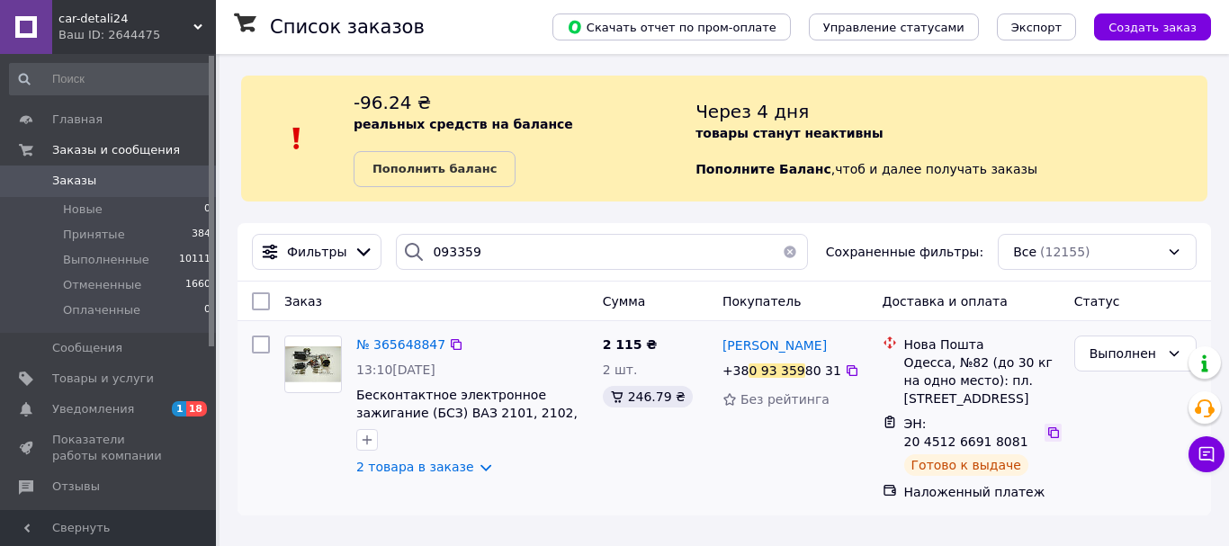
click at [1046, 425] on icon at bounding box center [1053, 432] width 14 height 14
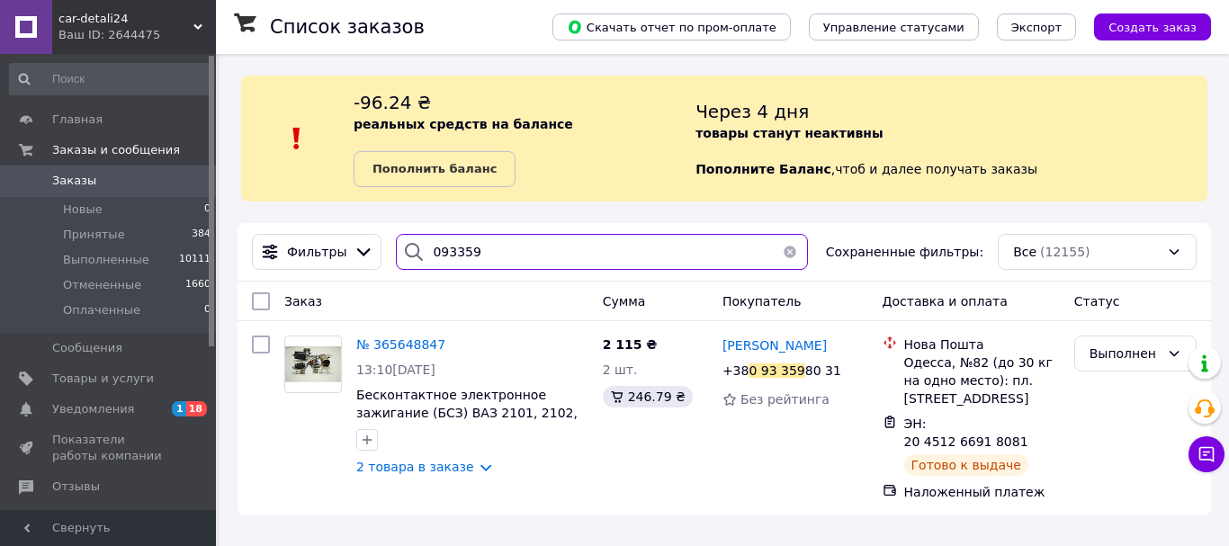
click at [490, 238] on input "093359" at bounding box center [602, 252] width 412 height 36
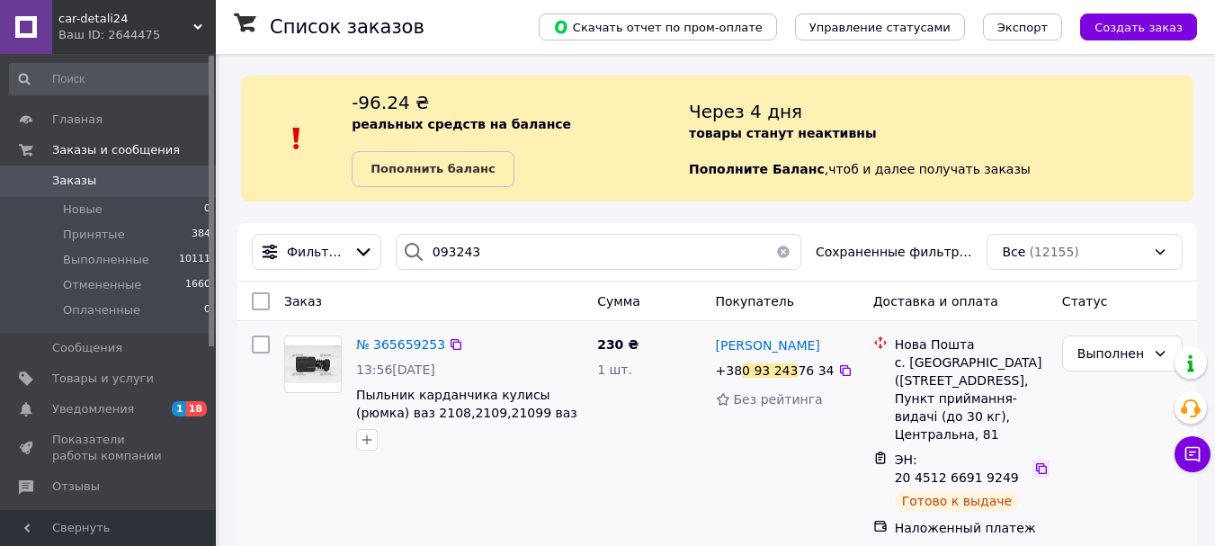
click at [1034, 461] on icon at bounding box center [1041, 468] width 14 height 14
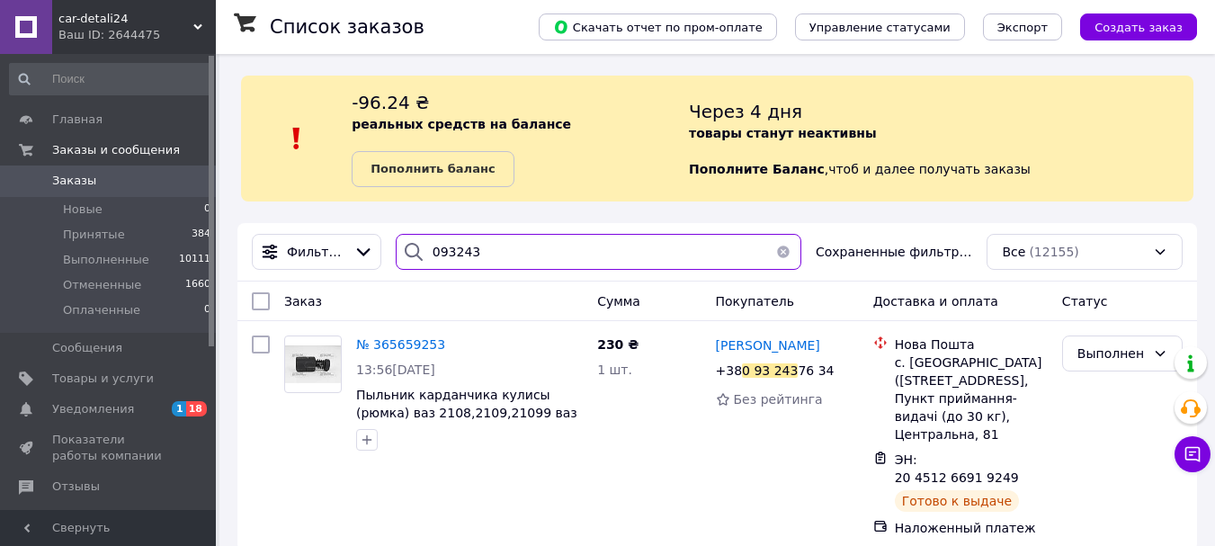
click at [481, 247] on input "093243" at bounding box center [599, 252] width 406 height 36
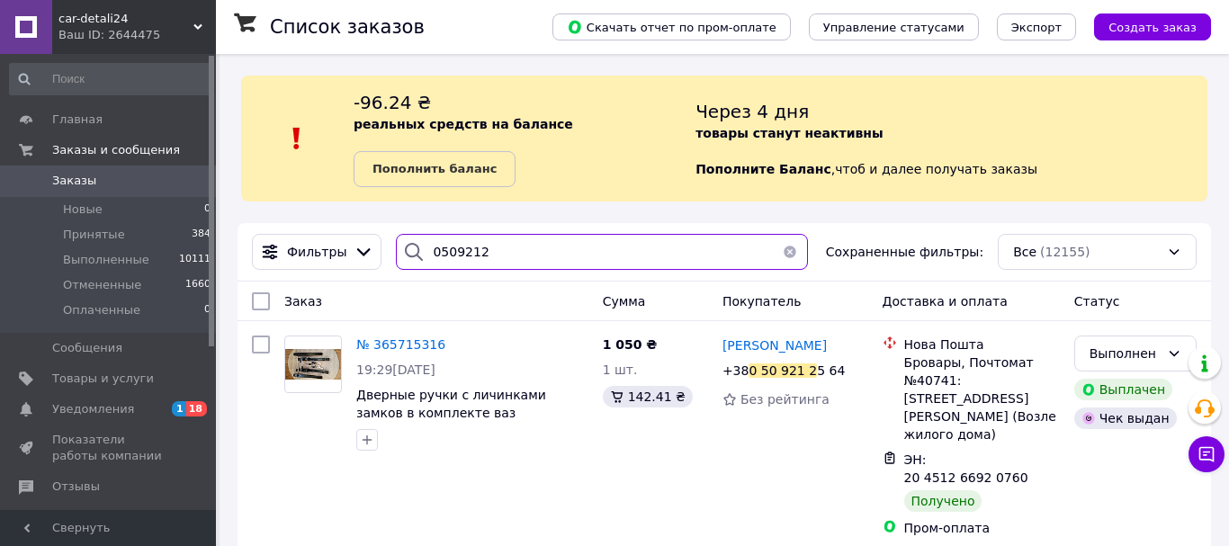
click at [481, 247] on input "0509212" at bounding box center [602, 252] width 412 height 36
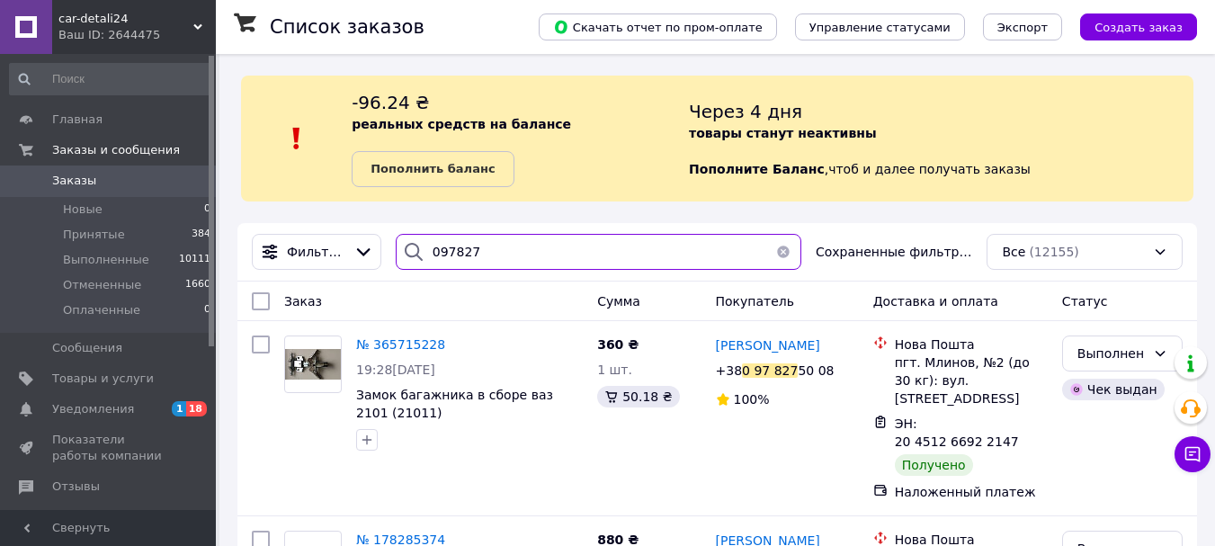
click at [481, 247] on input "097827" at bounding box center [599, 252] width 406 height 36
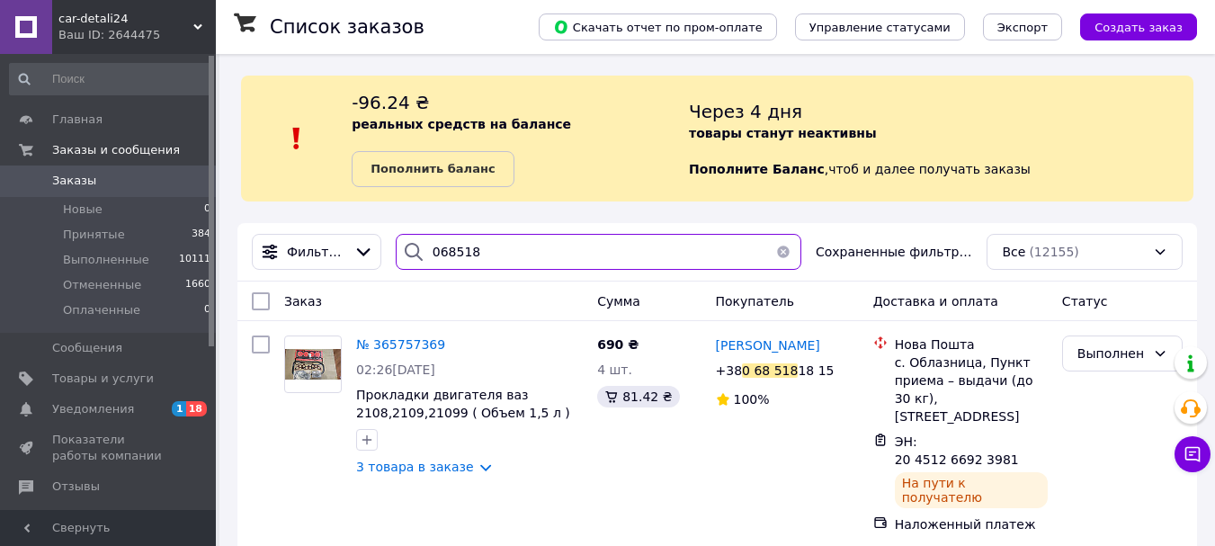
click at [481, 247] on input "068518" at bounding box center [599, 252] width 406 height 36
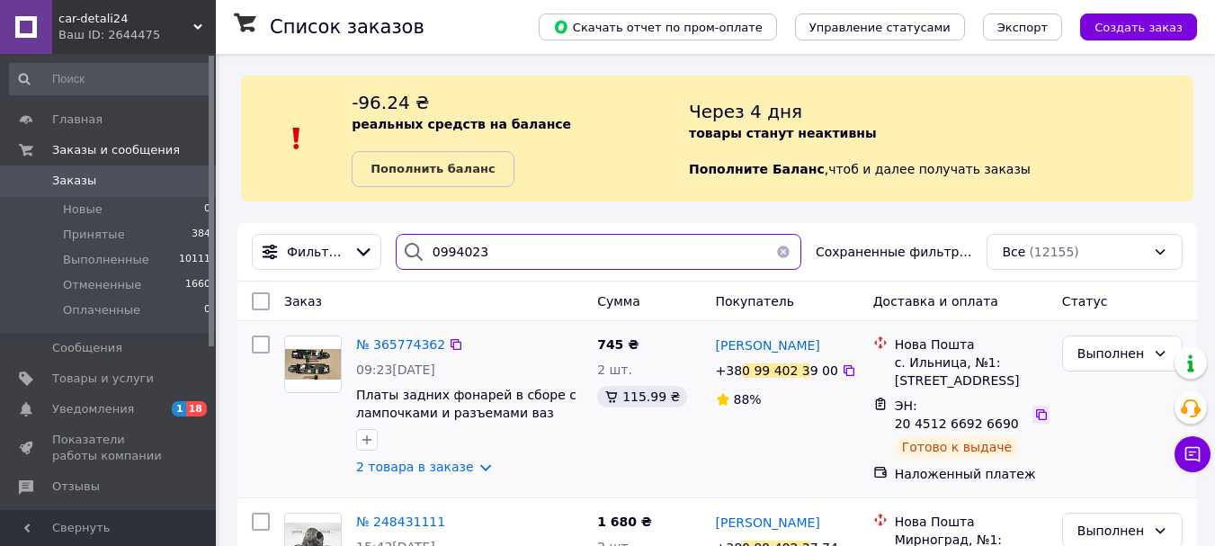
type input "0994023"
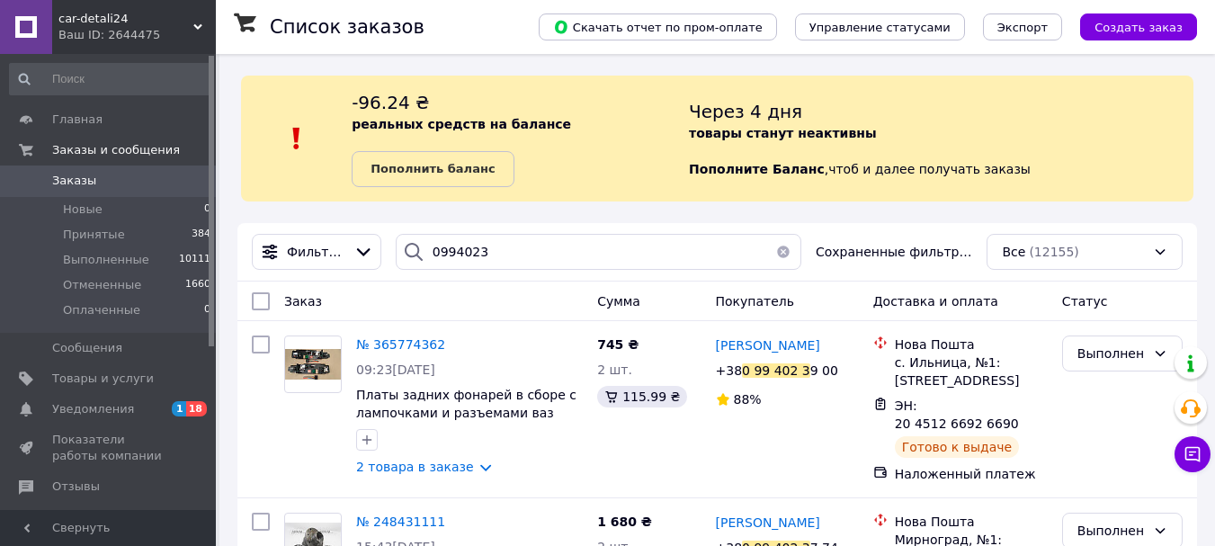
drag, startPoint x: 1029, startPoint y: 406, endPoint x: 997, endPoint y: 148, distance: 260.2
click at [1034, 407] on icon at bounding box center [1041, 414] width 14 height 14
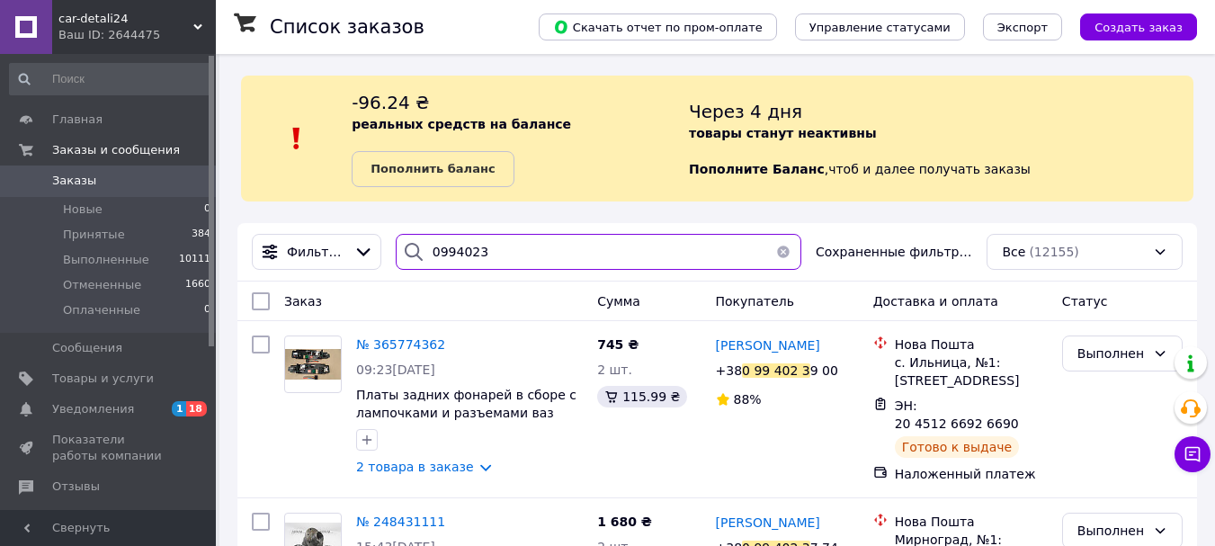
click at [514, 254] on input "0994023" at bounding box center [599, 252] width 406 height 36
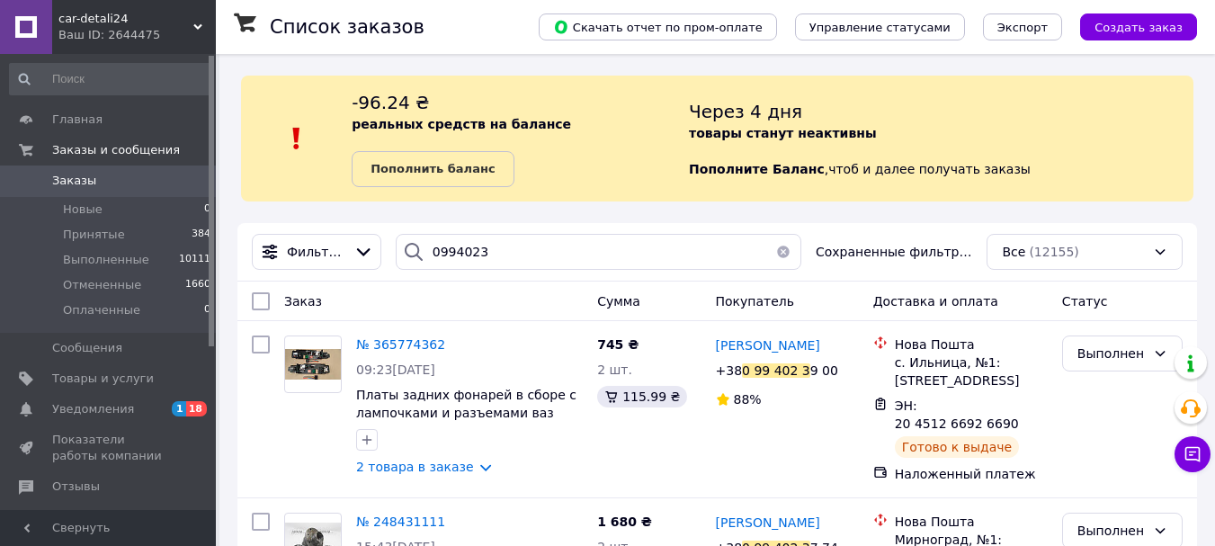
click at [778, 246] on button "button" at bounding box center [783, 252] width 36 height 36
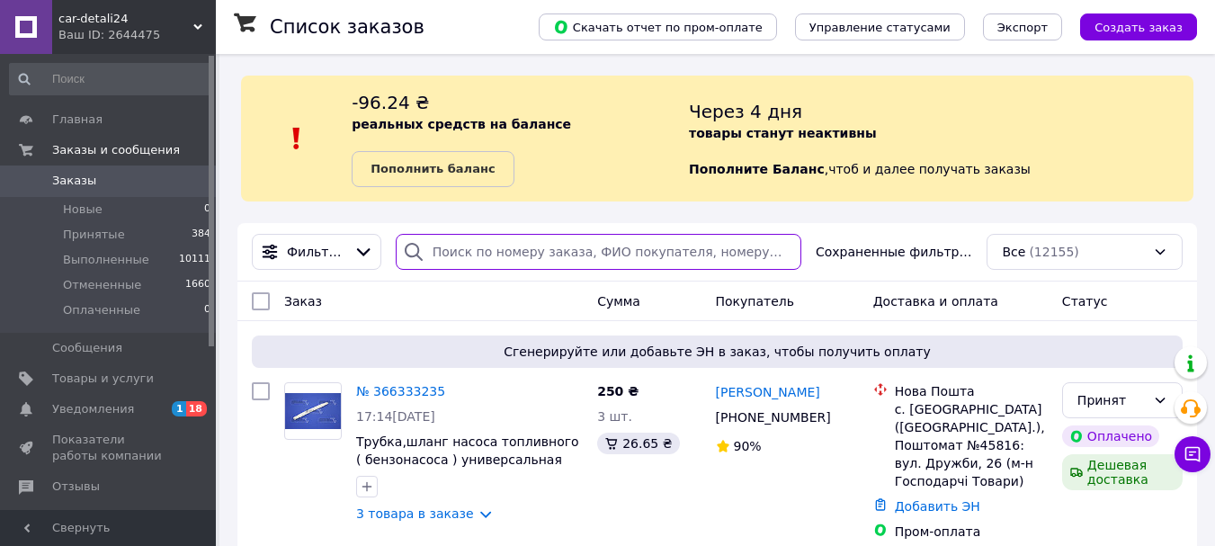
click at [479, 246] on input "search" at bounding box center [599, 252] width 406 height 36
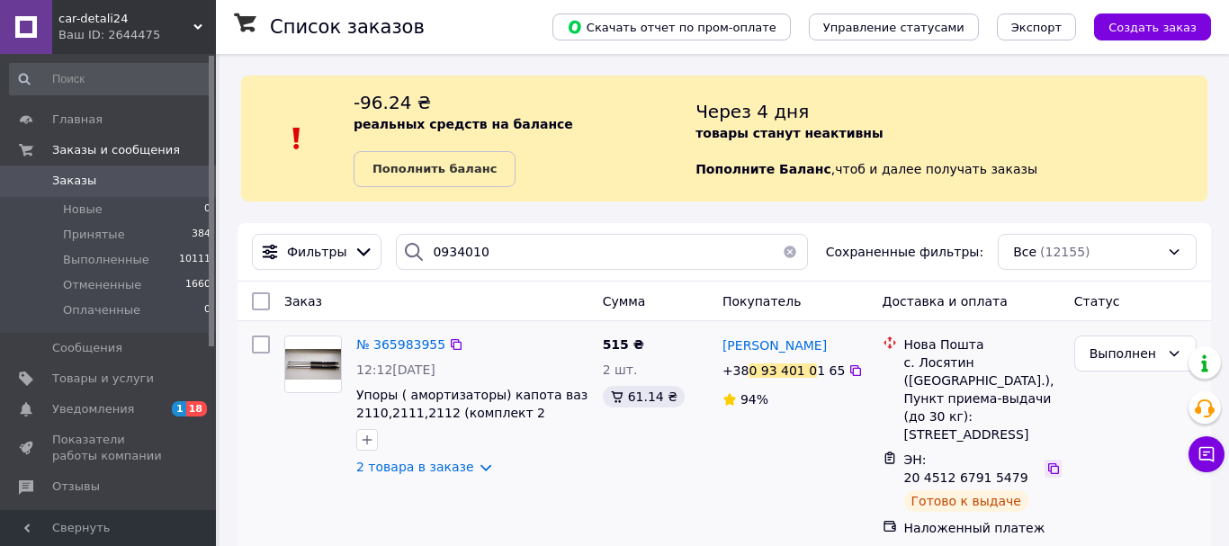
click at [1046, 461] on icon at bounding box center [1053, 468] width 14 height 14
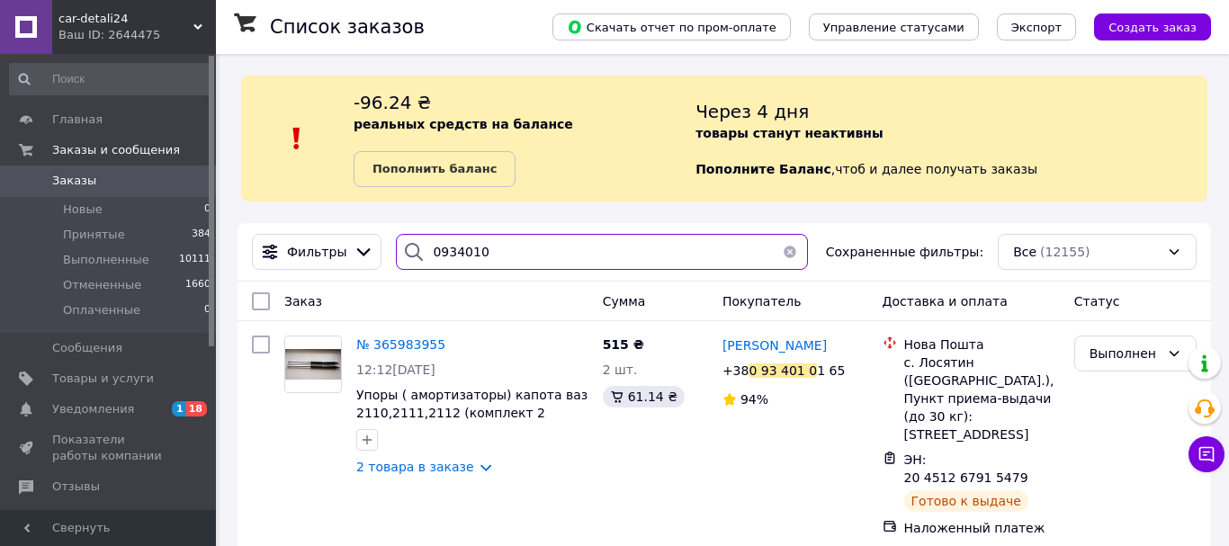
click at [484, 247] on input "0934010" at bounding box center [602, 252] width 412 height 36
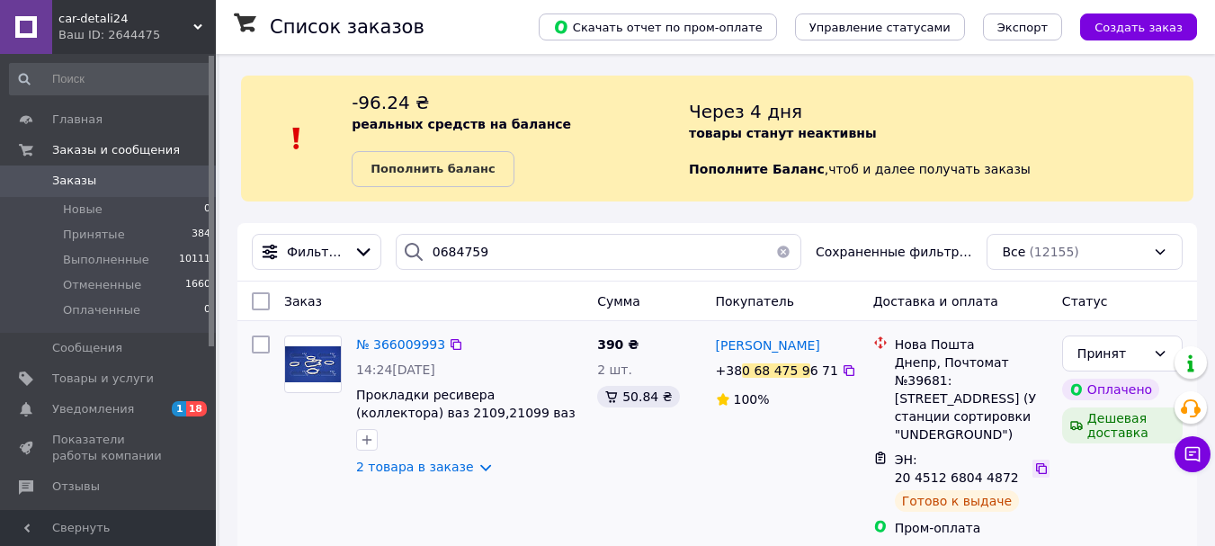
click at [1034, 461] on icon at bounding box center [1041, 468] width 14 height 14
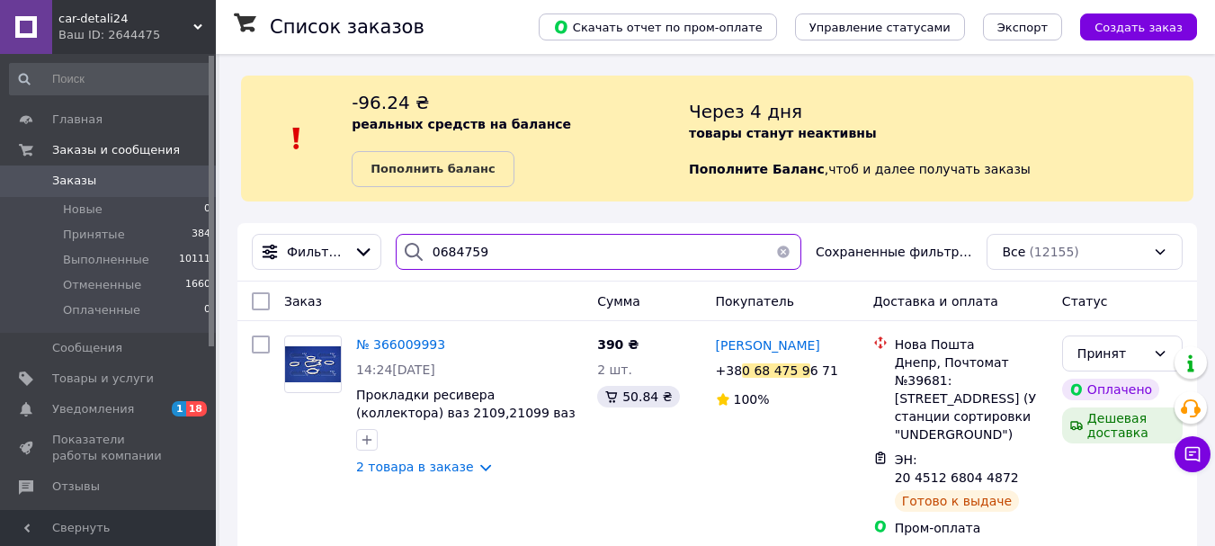
click at [511, 255] on input "0684759" at bounding box center [599, 252] width 406 height 36
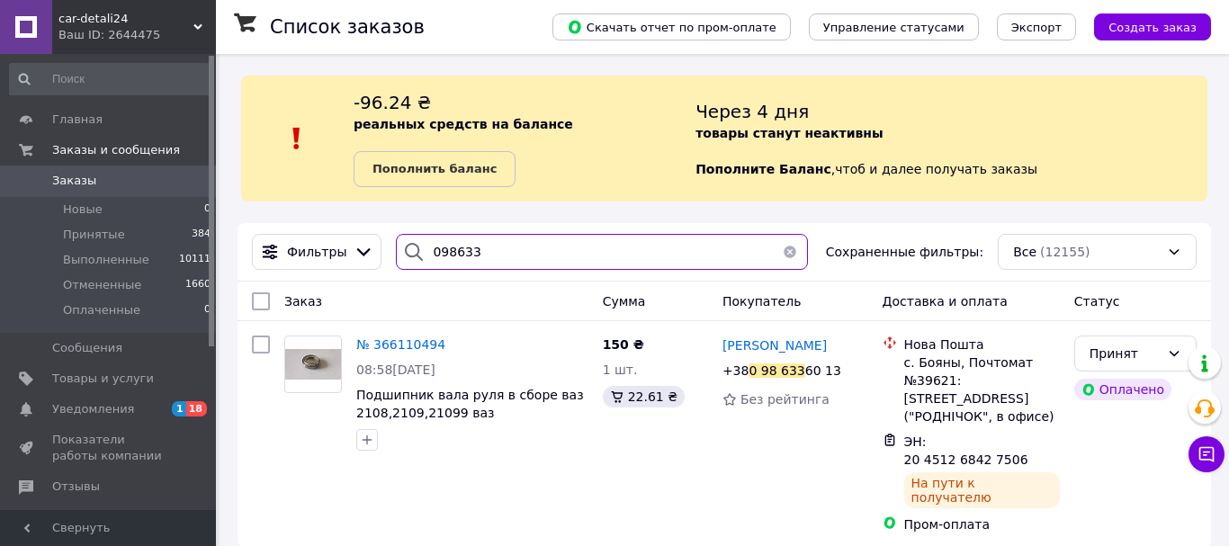
click at [511, 255] on input "098633" at bounding box center [602, 252] width 412 height 36
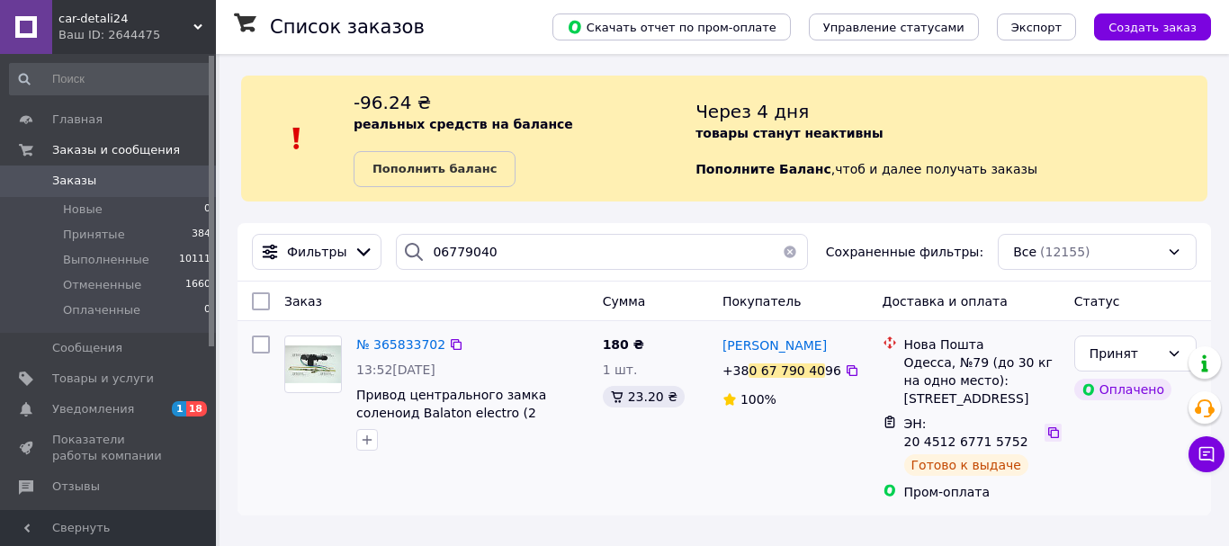
click at [1046, 426] on icon at bounding box center [1053, 432] width 14 height 14
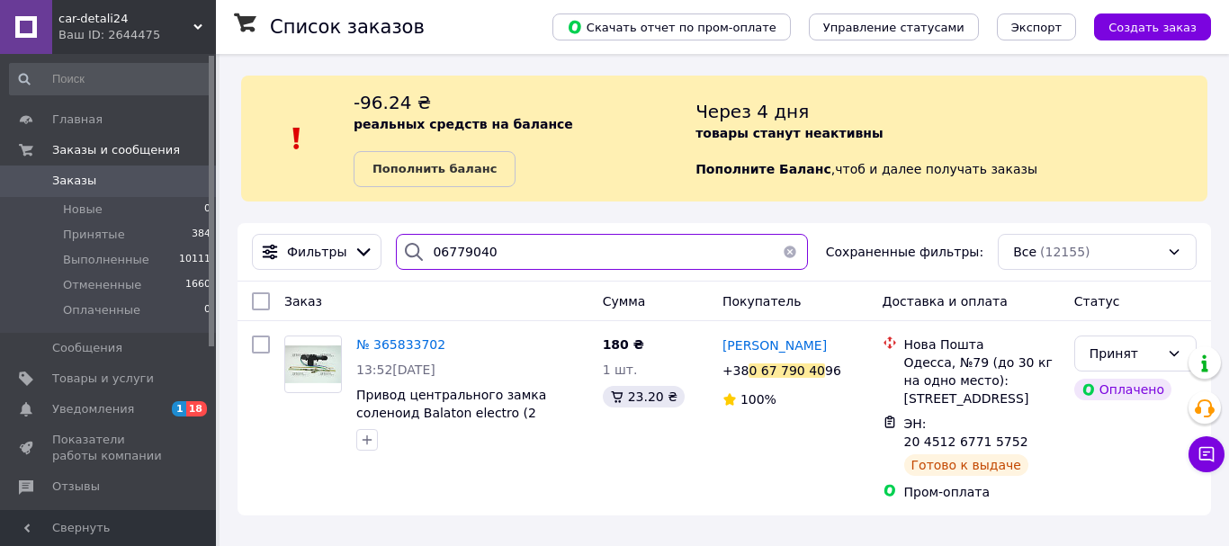
click at [505, 245] on input "06779040" at bounding box center [602, 252] width 412 height 36
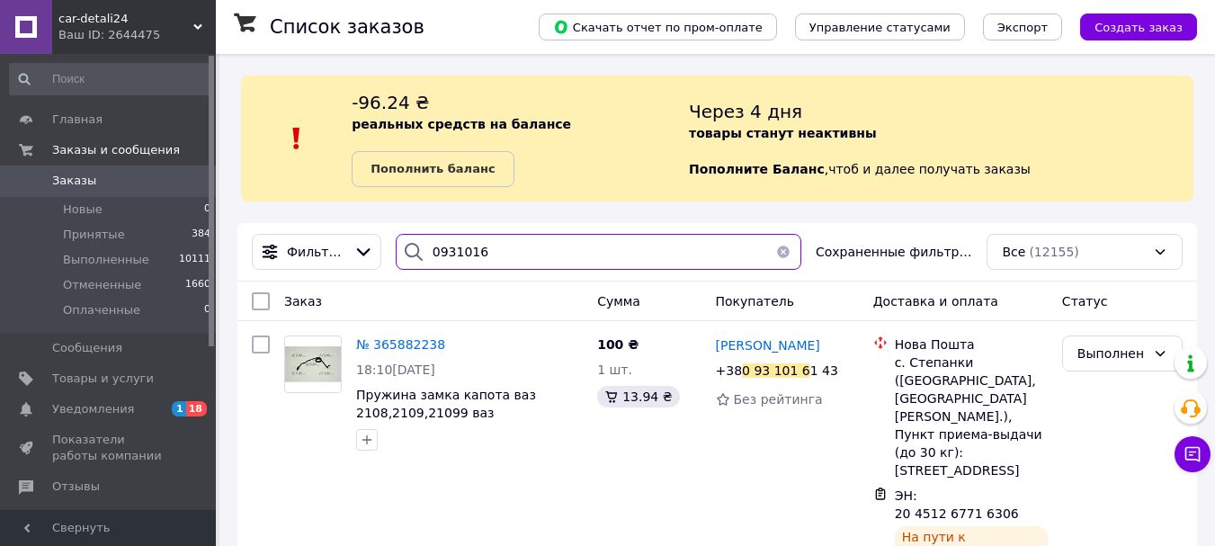
click at [505, 245] on input "0931016" at bounding box center [599, 252] width 406 height 36
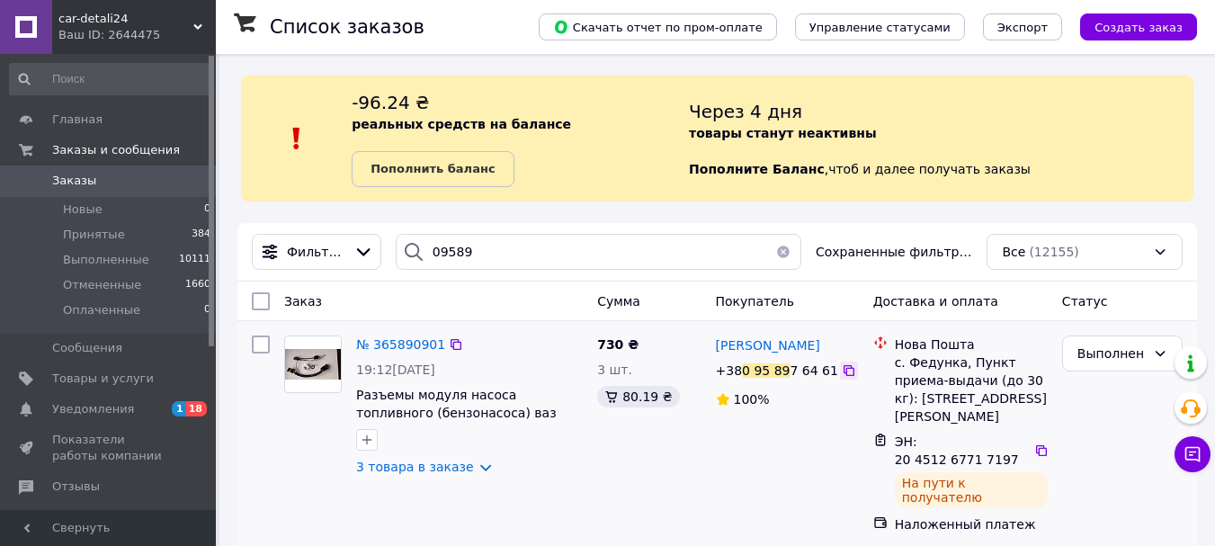
click at [844, 372] on icon at bounding box center [849, 370] width 11 height 11
click at [1040, 443] on icon at bounding box center [1041, 450] width 14 height 14
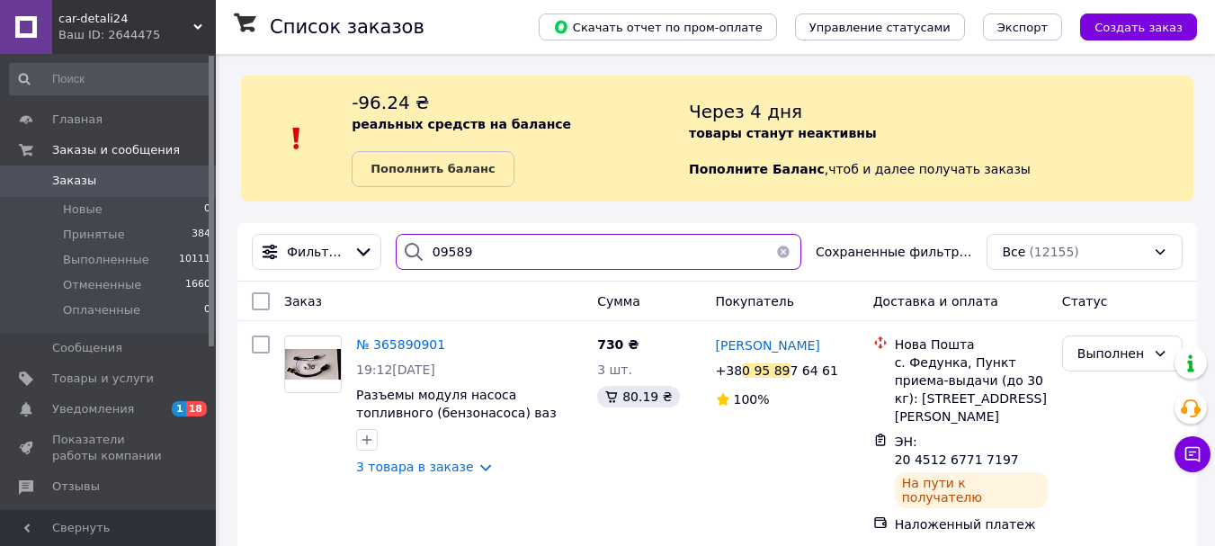
click at [511, 248] on input "09589" at bounding box center [599, 252] width 406 height 36
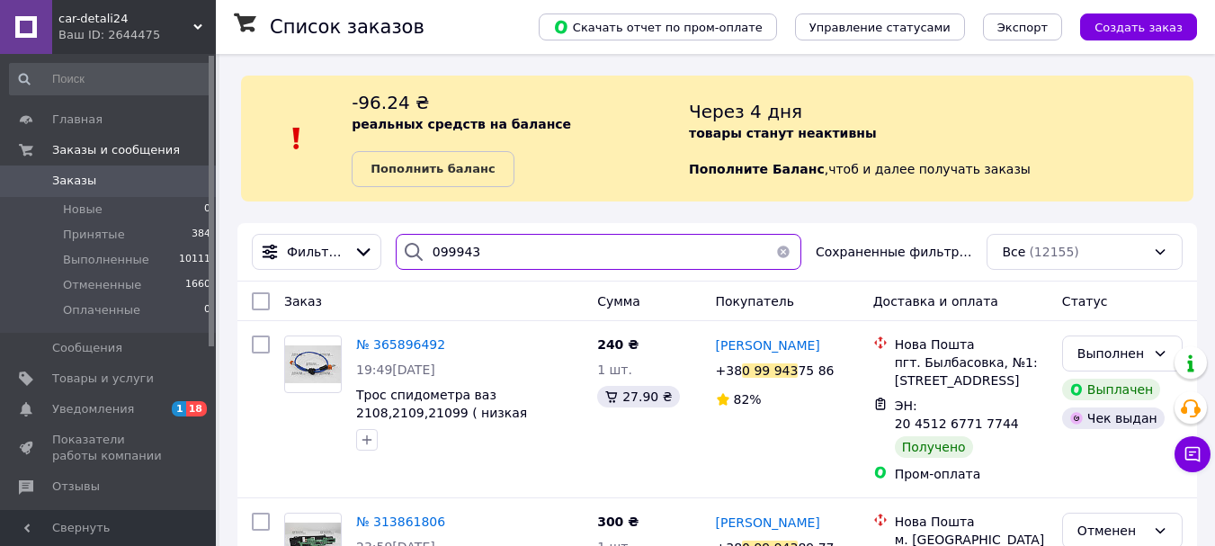
click at [511, 248] on input "099943" at bounding box center [599, 252] width 406 height 36
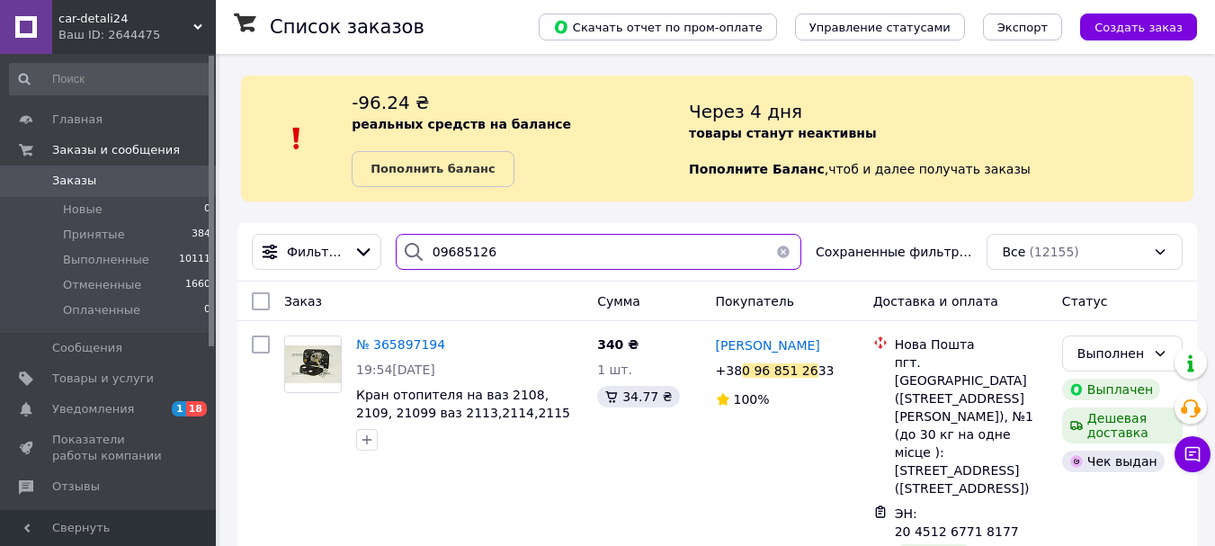
click at [511, 248] on input "09685126" at bounding box center [599, 252] width 406 height 36
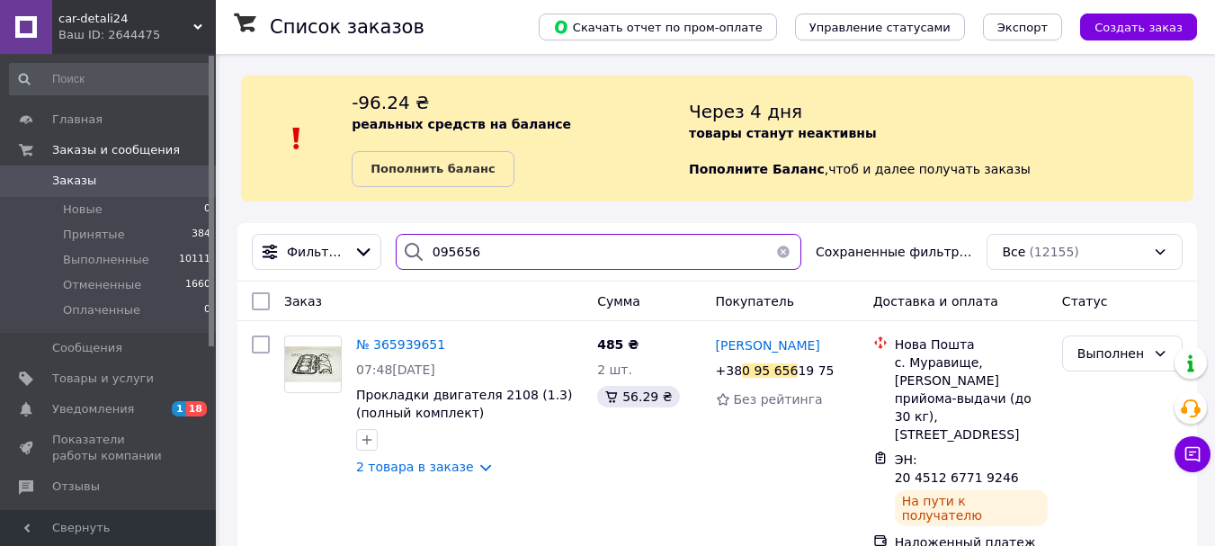
click at [511, 248] on input "095656" at bounding box center [599, 252] width 406 height 36
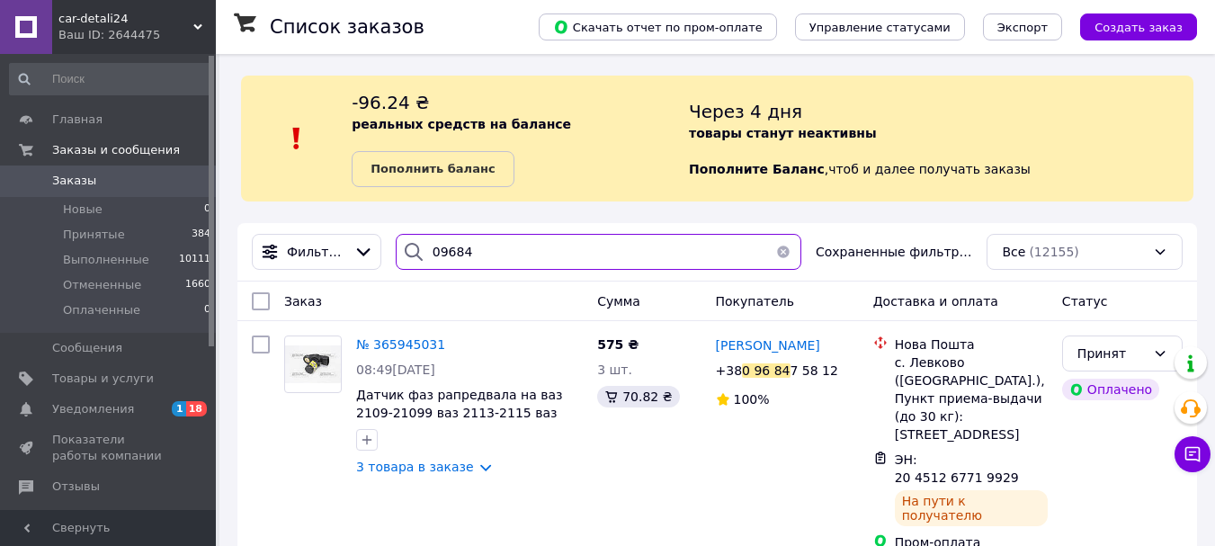
type input "09684"
click at [479, 255] on input "09684" at bounding box center [599, 252] width 406 height 36
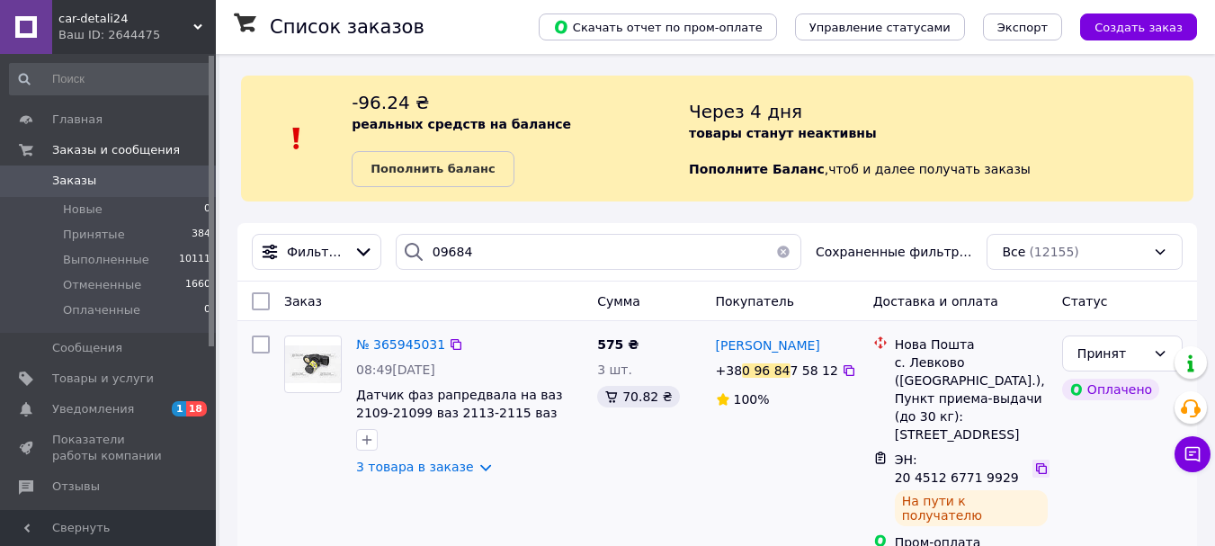
click at [1035, 461] on icon at bounding box center [1041, 468] width 14 height 14
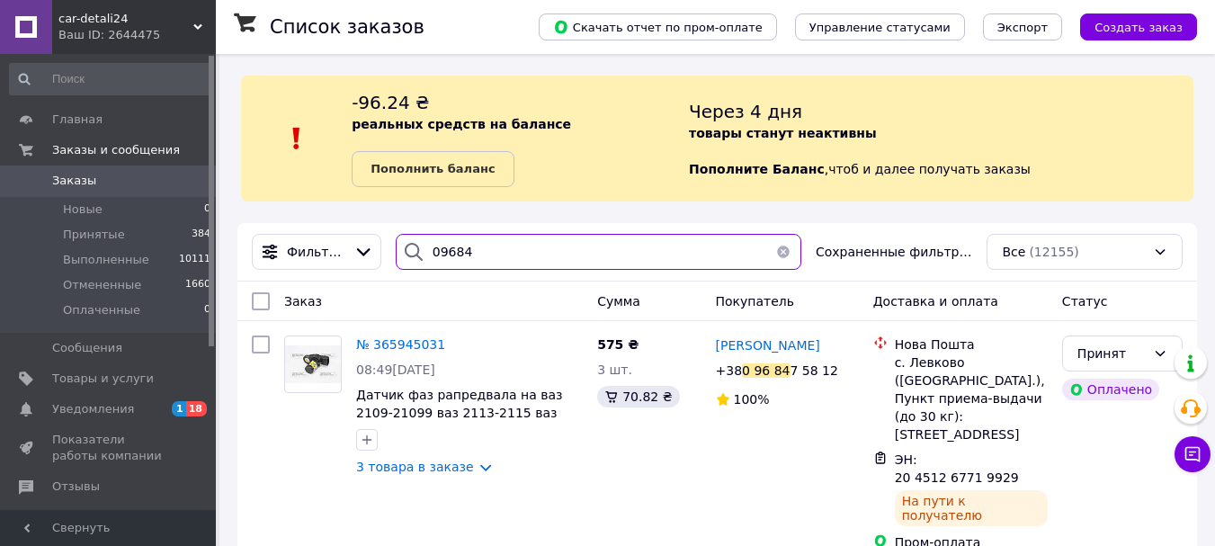
click at [469, 258] on input "09684" at bounding box center [599, 252] width 406 height 36
click at [482, 247] on input "09684" at bounding box center [599, 252] width 406 height 36
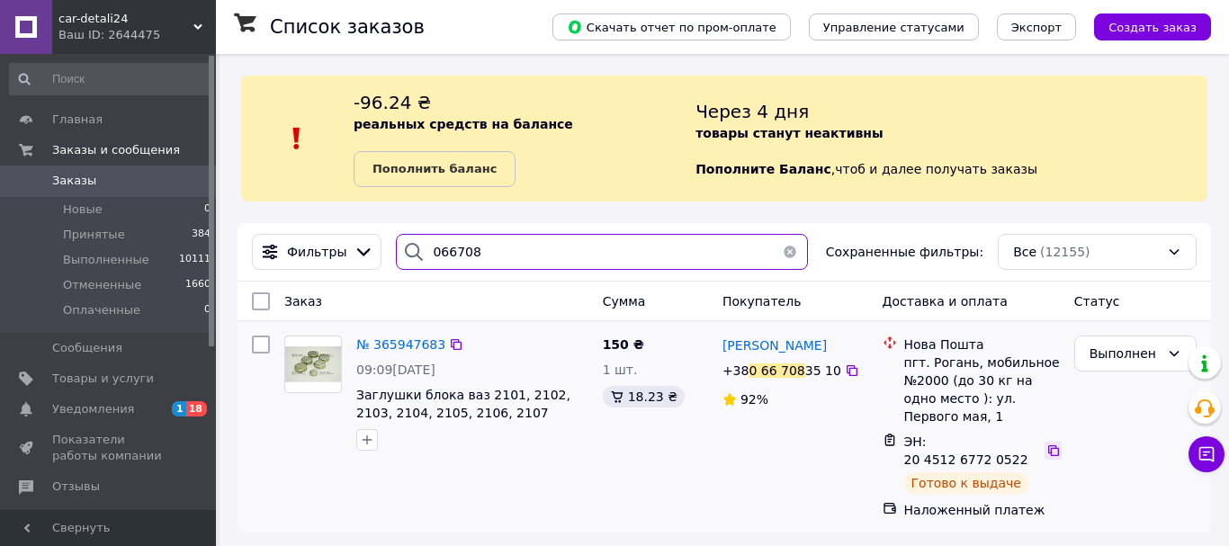
type input "066708"
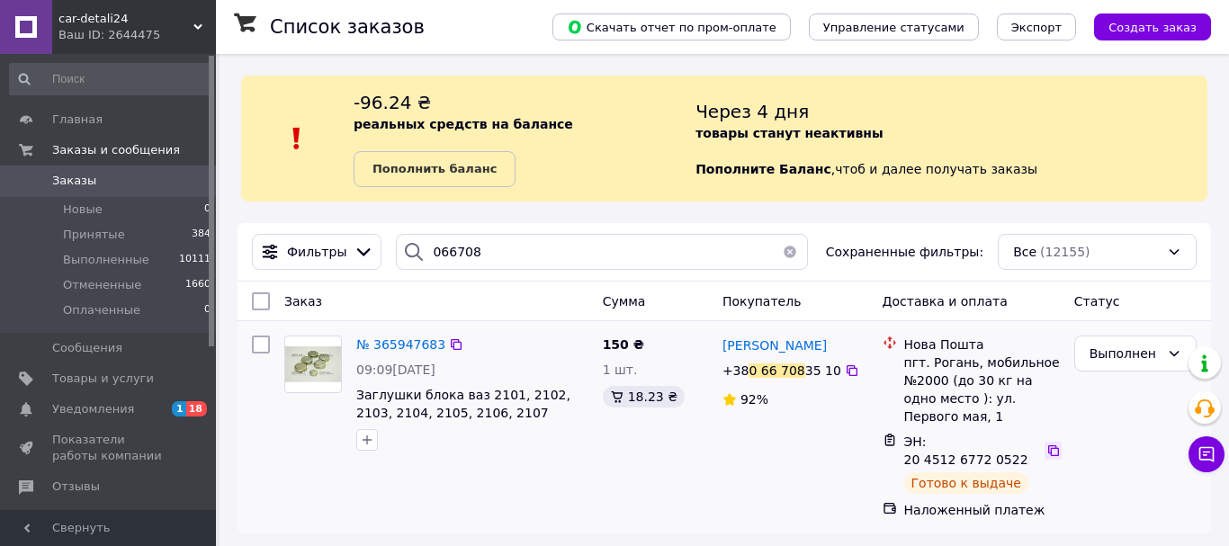
click at [1046, 443] on icon at bounding box center [1053, 450] width 14 height 14
click at [785, 255] on button "button" at bounding box center [790, 252] width 36 height 36
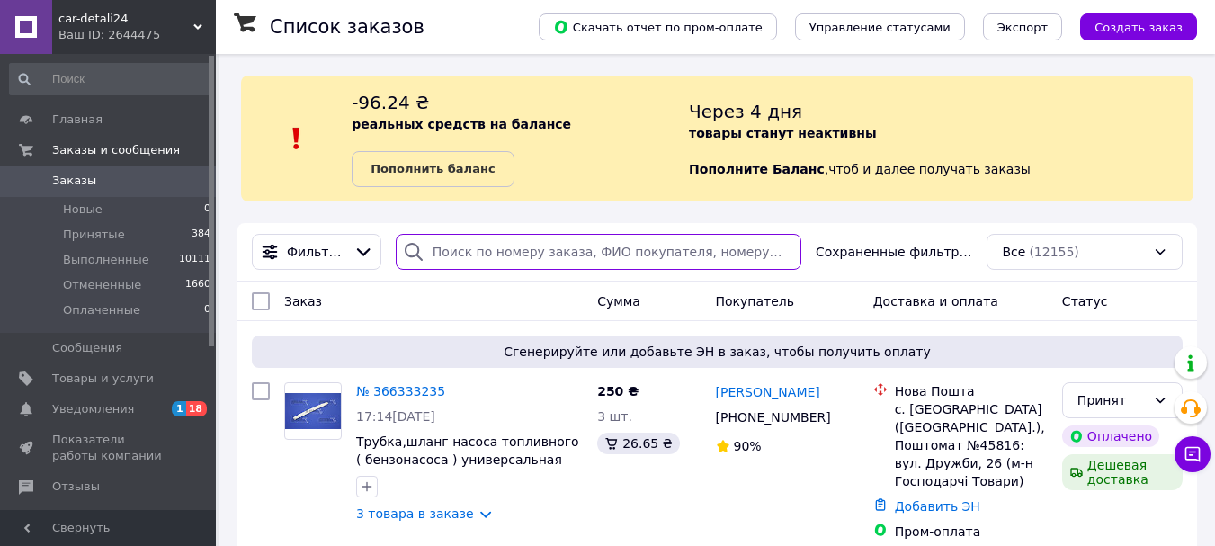
click at [443, 252] on input "search" at bounding box center [599, 252] width 406 height 36
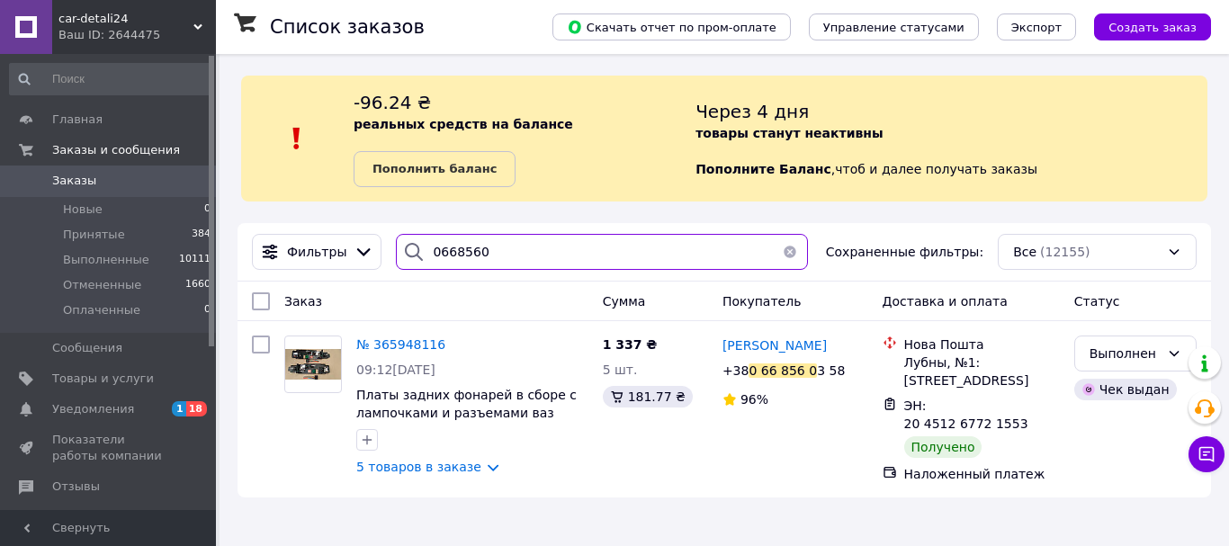
click at [489, 247] on input "0668560" at bounding box center [602, 252] width 412 height 36
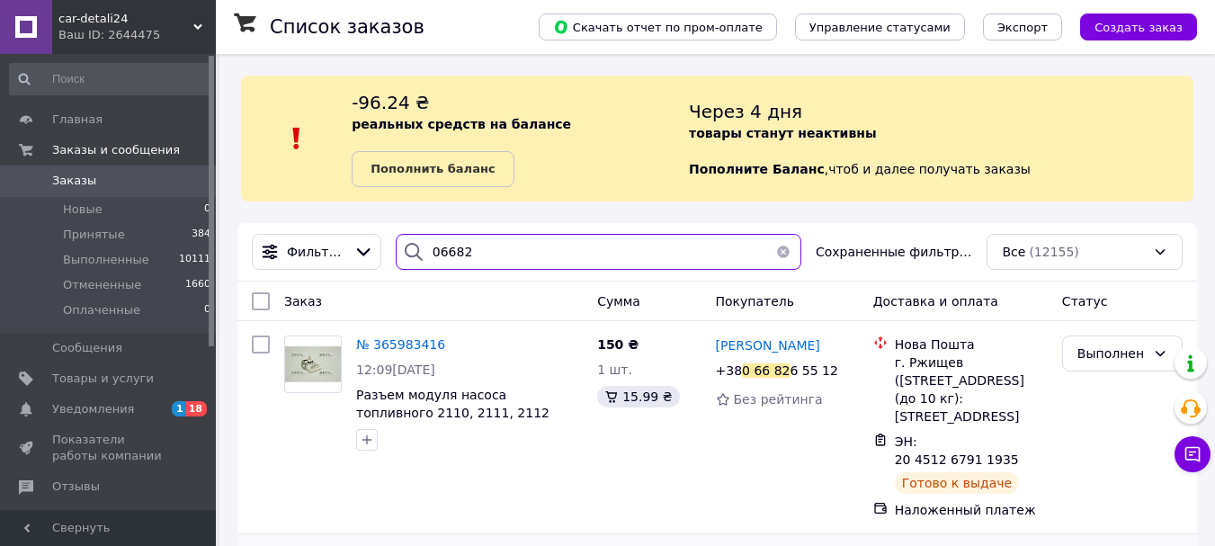
type input "06682"
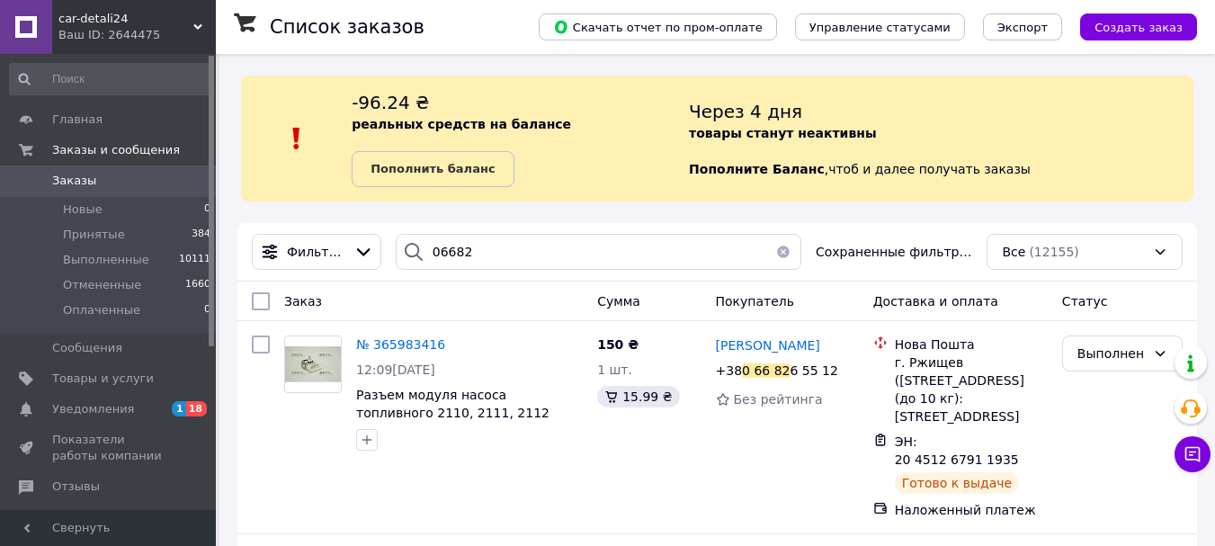
click at [528, 315] on div "Заказ" at bounding box center [433, 301] width 313 height 32
click at [112, 399] on link "Уведомления 1 18" at bounding box center [110, 409] width 221 height 31
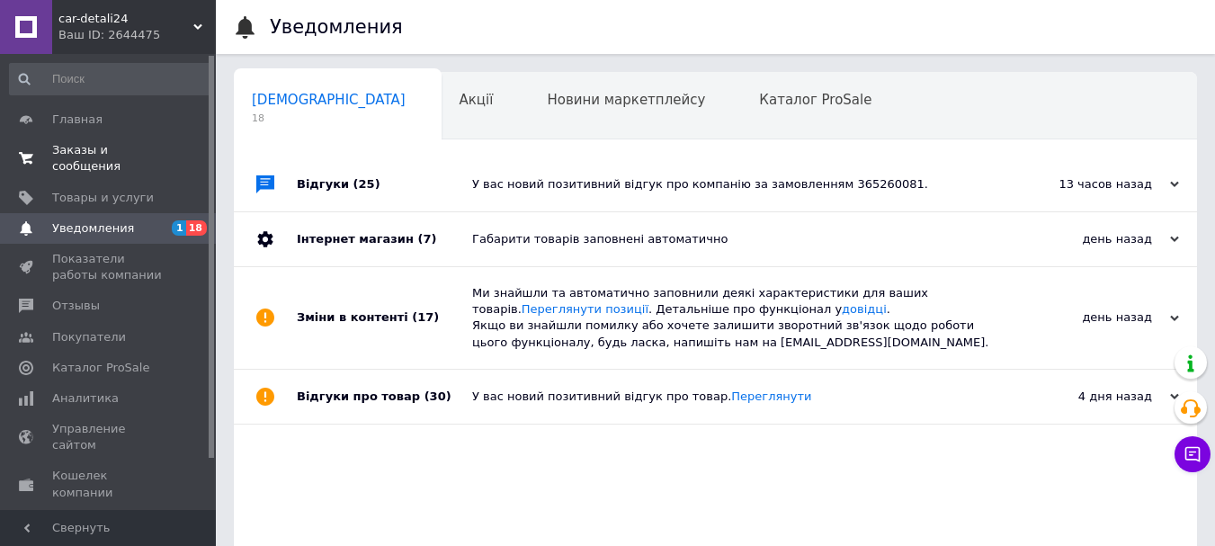
click at [101, 147] on span "Заказы и сообщения" at bounding box center [109, 158] width 114 height 32
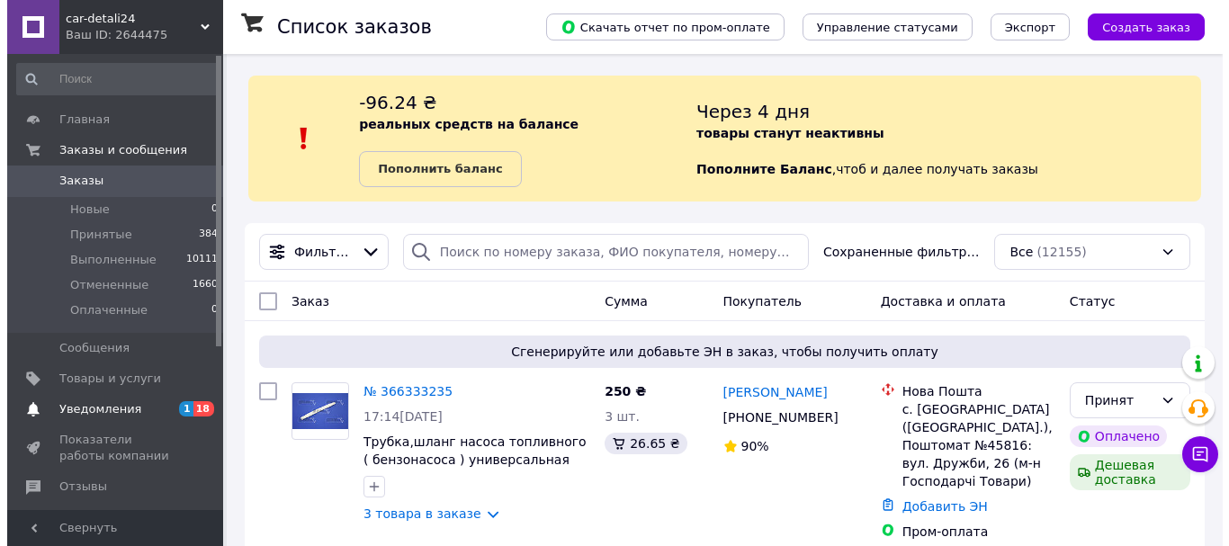
scroll to position [180, 0]
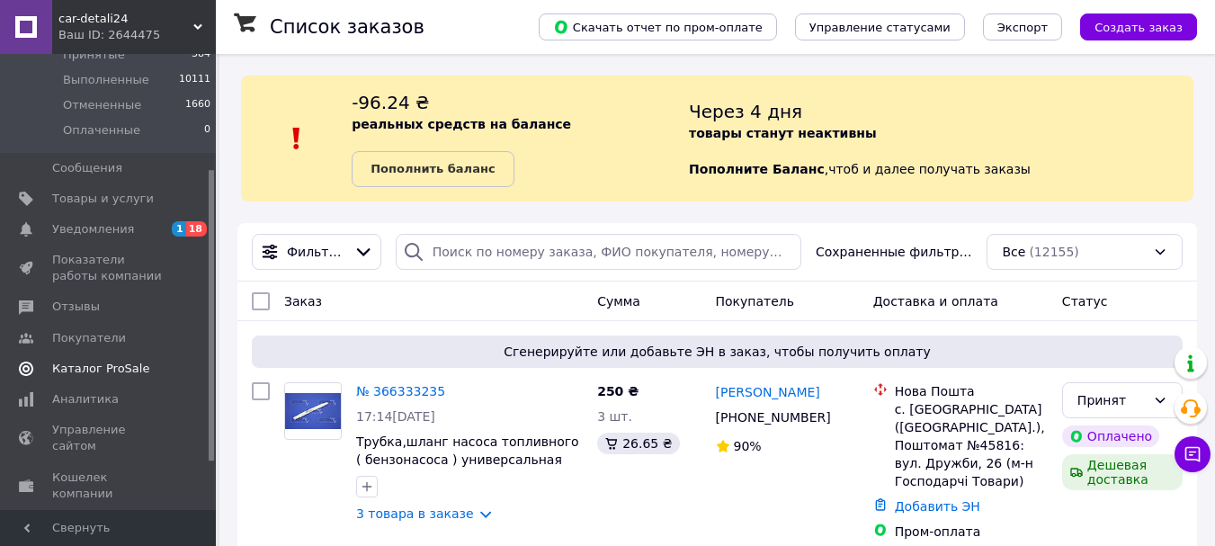
click at [129, 369] on span "Каталог ProSale" at bounding box center [100, 369] width 97 height 16
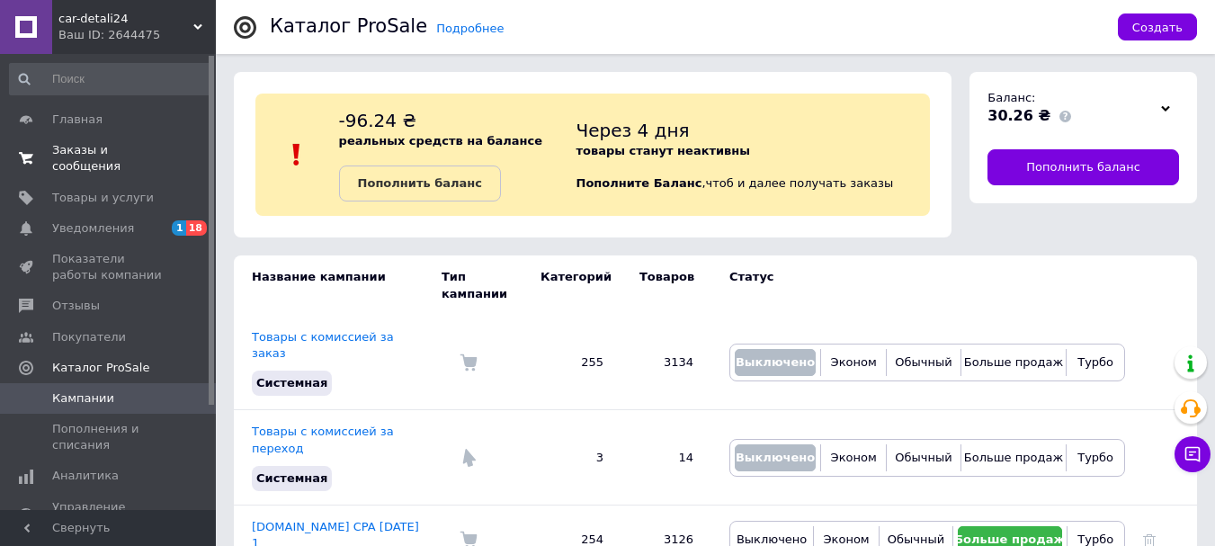
click at [102, 157] on span "Заказы и сообщения" at bounding box center [109, 158] width 114 height 32
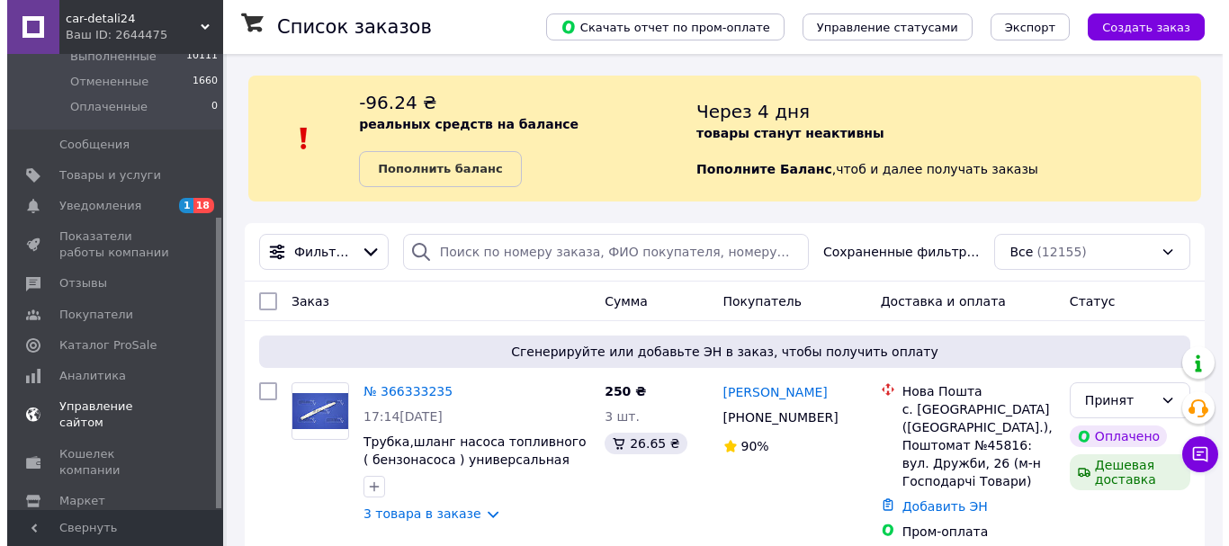
scroll to position [255, 0]
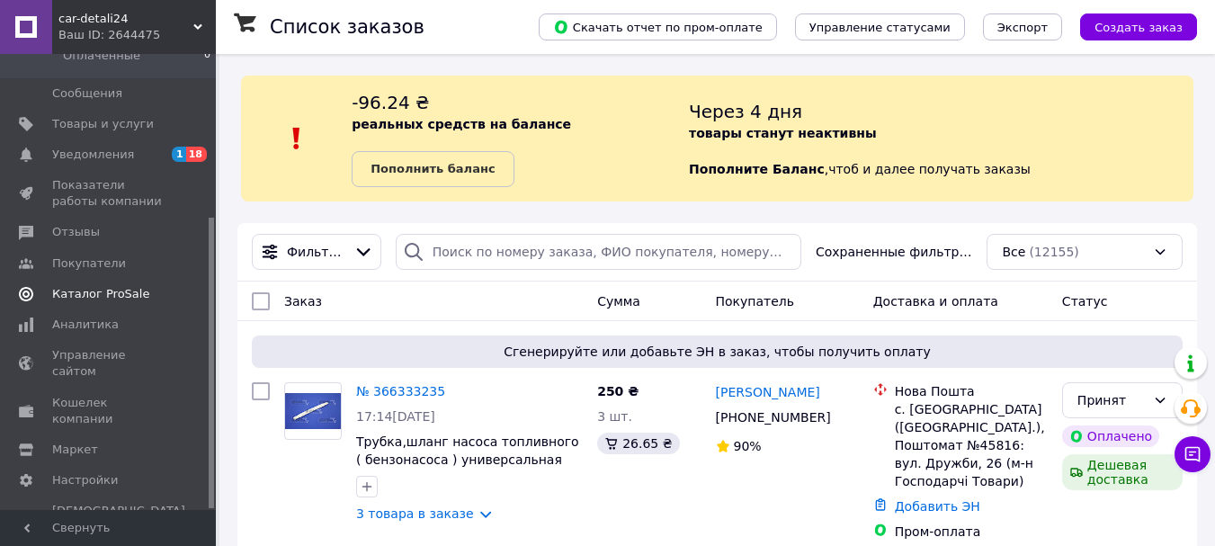
click at [115, 294] on span "Каталог ProSale" at bounding box center [100, 294] width 97 height 16
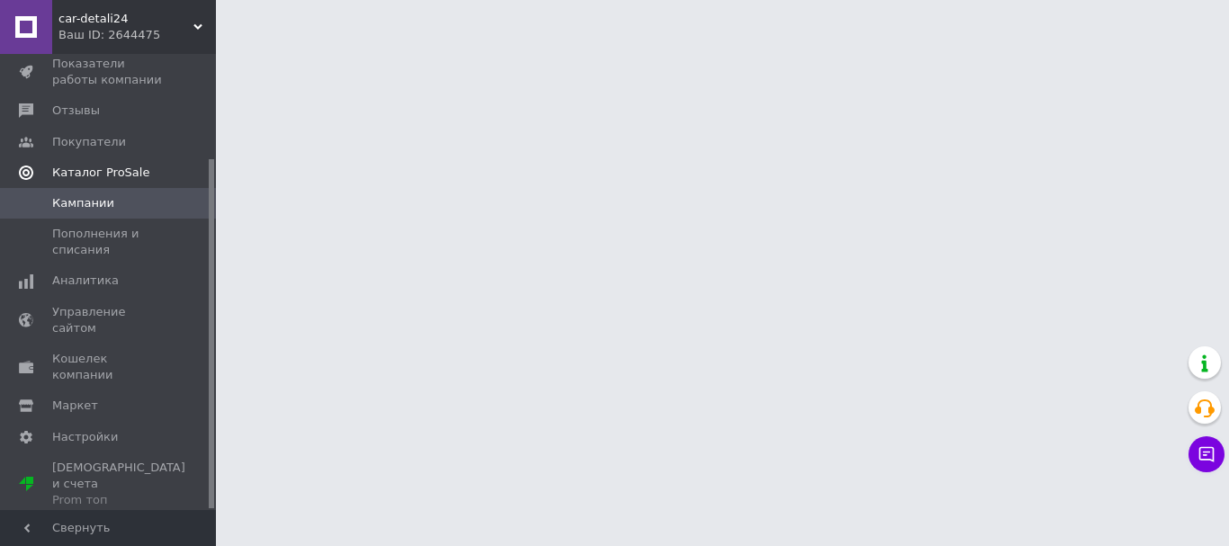
scroll to position [136, 0]
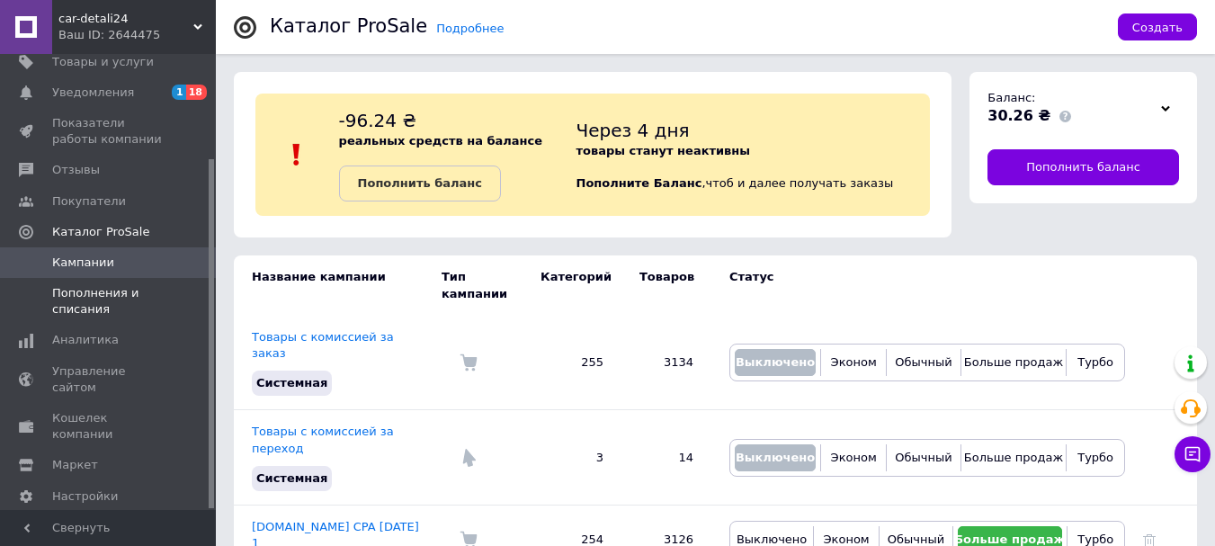
click at [145, 285] on span "Пополнения и списания" at bounding box center [109, 301] width 114 height 32
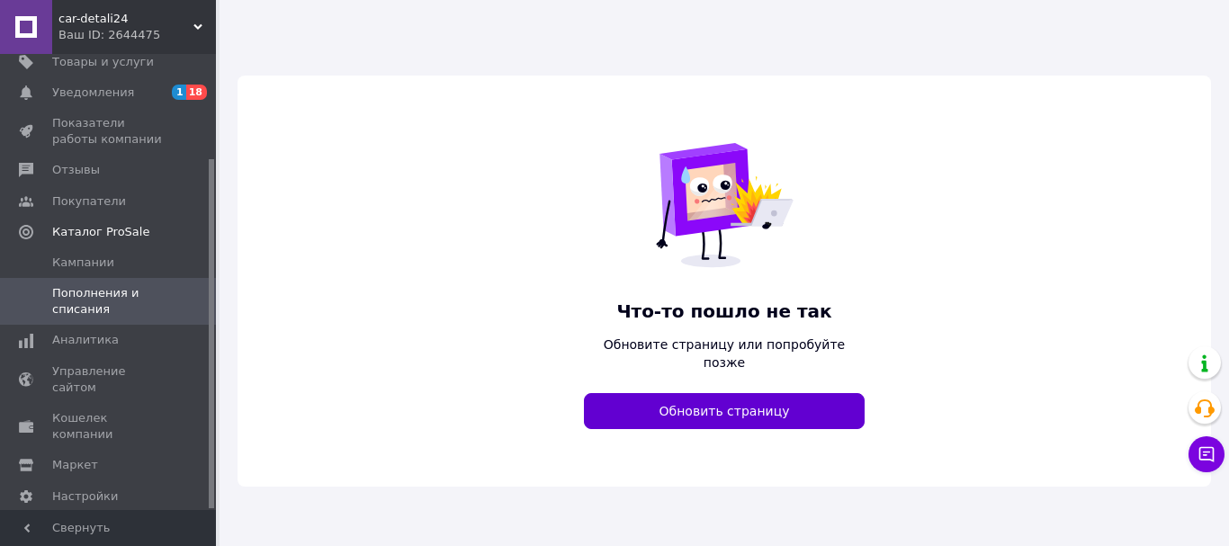
click at [751, 402] on button "Обновить страницу" at bounding box center [724, 411] width 281 height 36
